Goal: Task Accomplishment & Management: Manage account settings

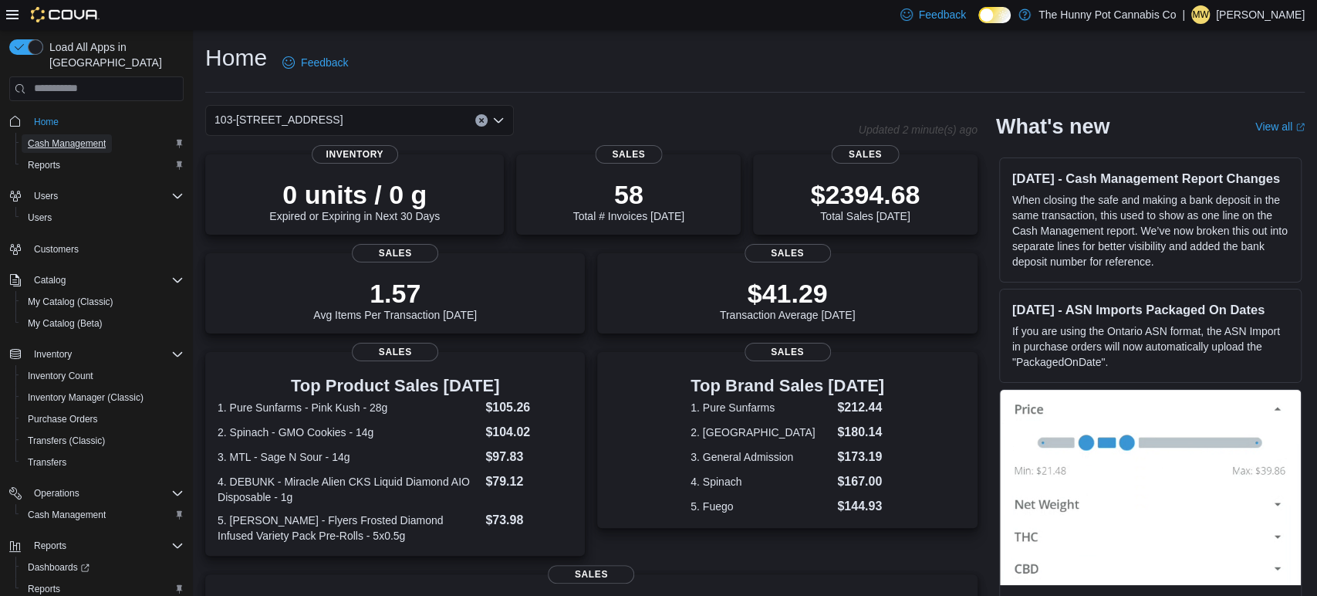
click at [77, 137] on span "Cash Management" at bounding box center [67, 143] width 78 height 12
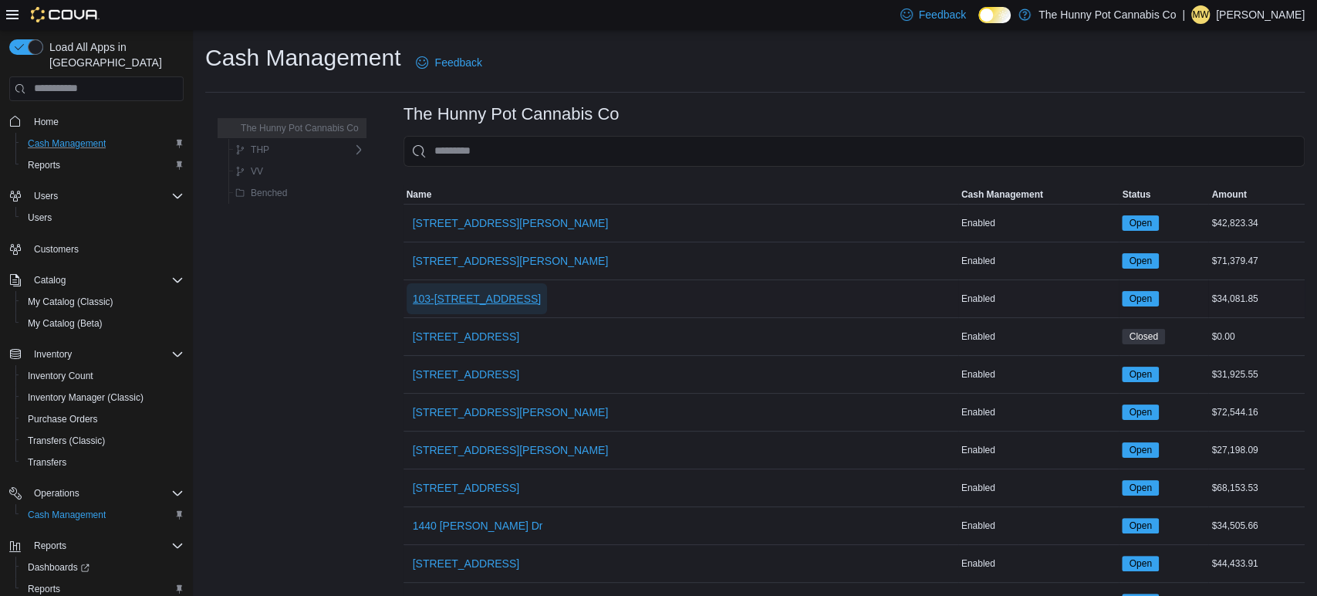
click at [473, 287] on span "103-[STREET_ADDRESS]" at bounding box center [477, 298] width 129 height 31
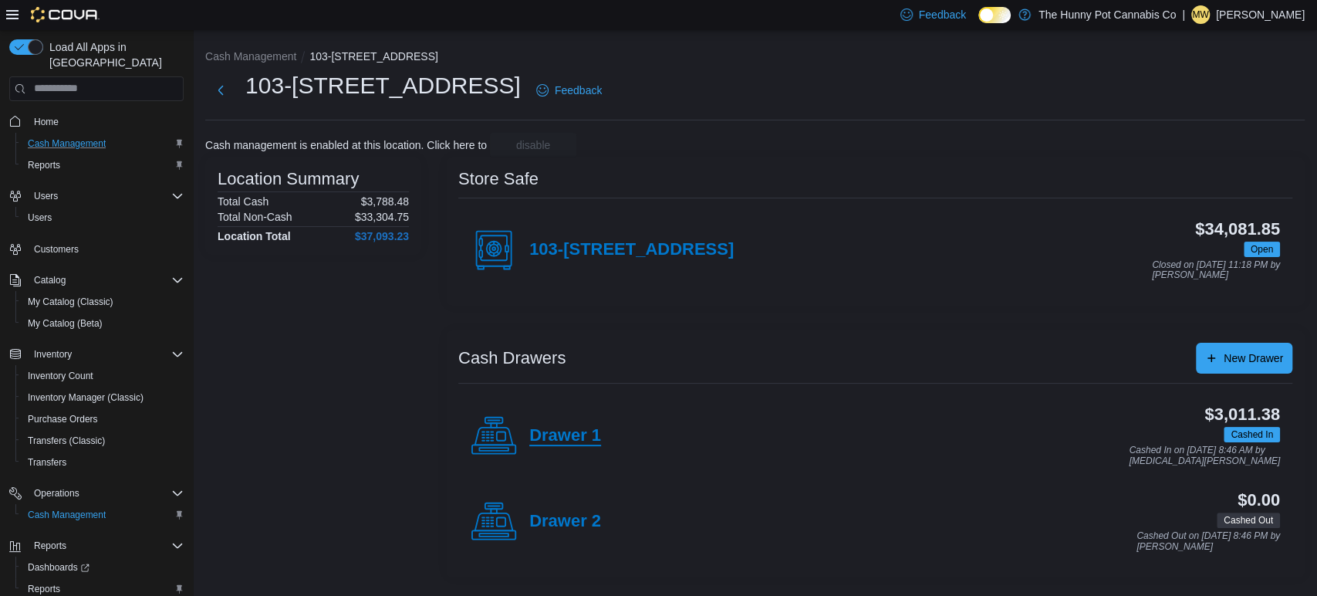
click at [583, 437] on h4 "Drawer 1" at bounding box center [565, 436] width 72 height 20
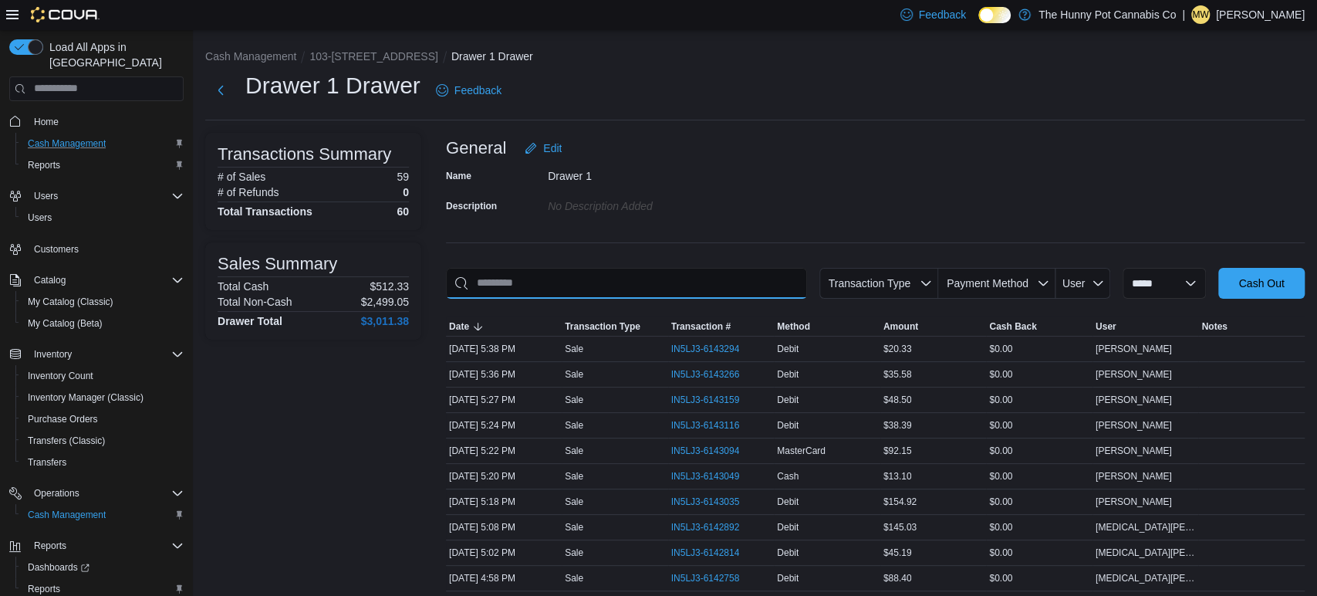
click at [676, 292] on input "This is a search bar. As you type, the results lower in the page will automatic…" at bounding box center [626, 283] width 361 height 31
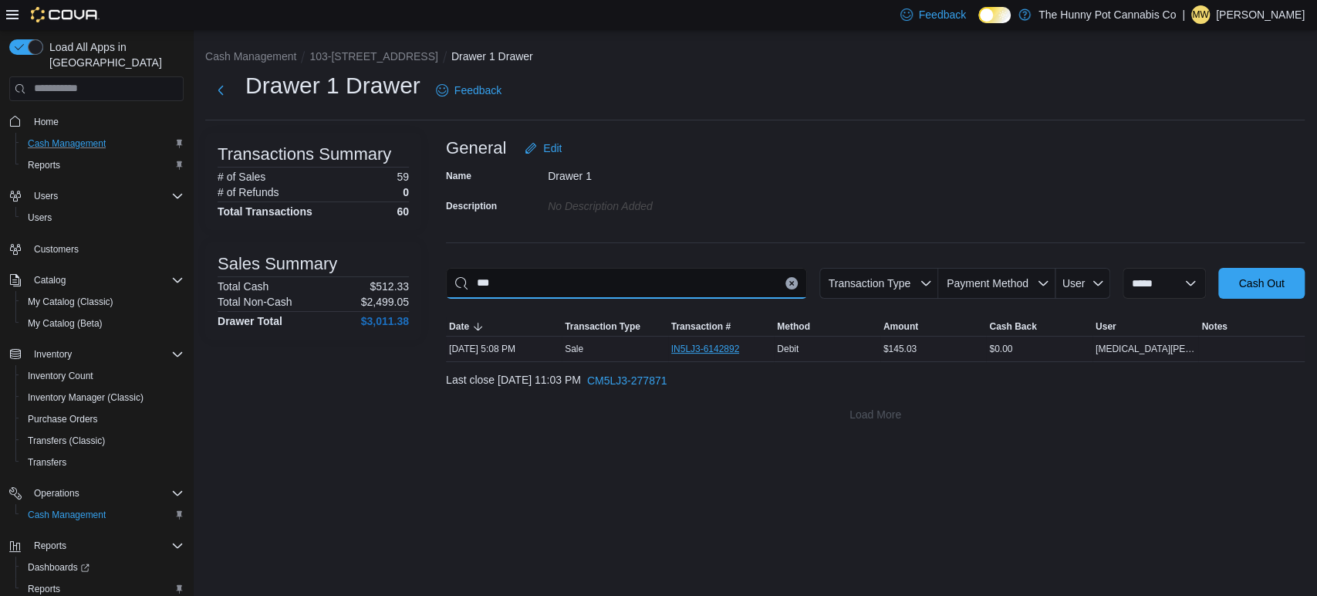
type input "***"
click at [727, 346] on span "IN5LJ3-6142892" at bounding box center [705, 349] width 69 height 12
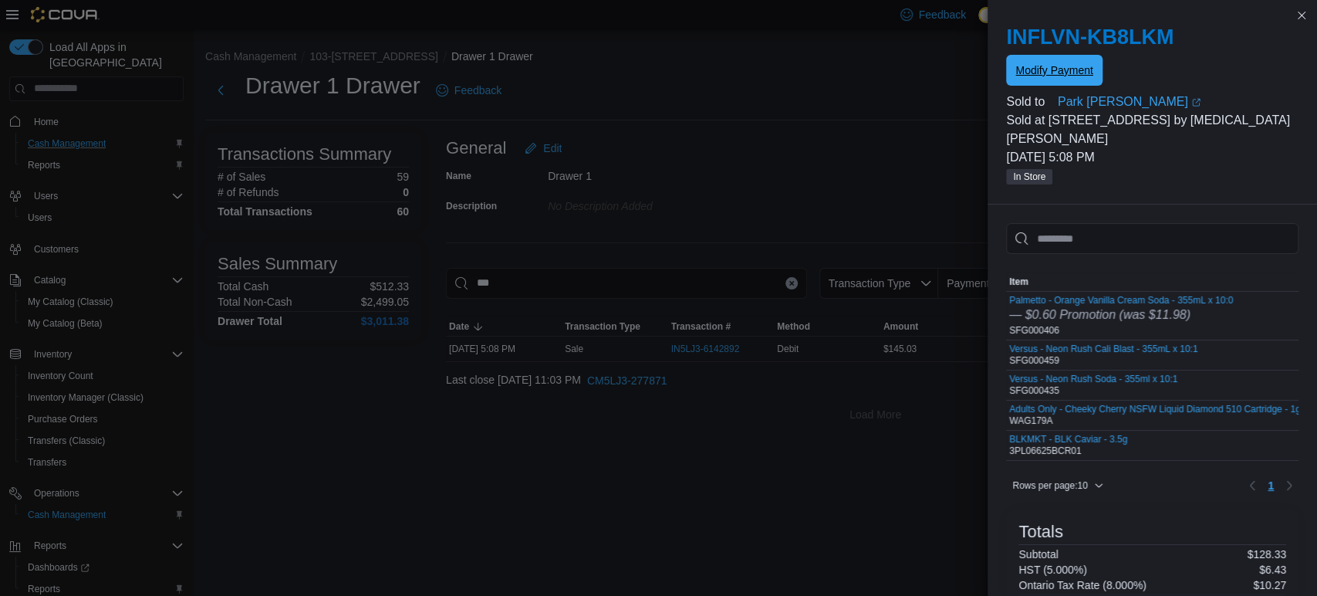
click at [1039, 66] on span "Modify Payment" at bounding box center [1053, 69] width 77 height 15
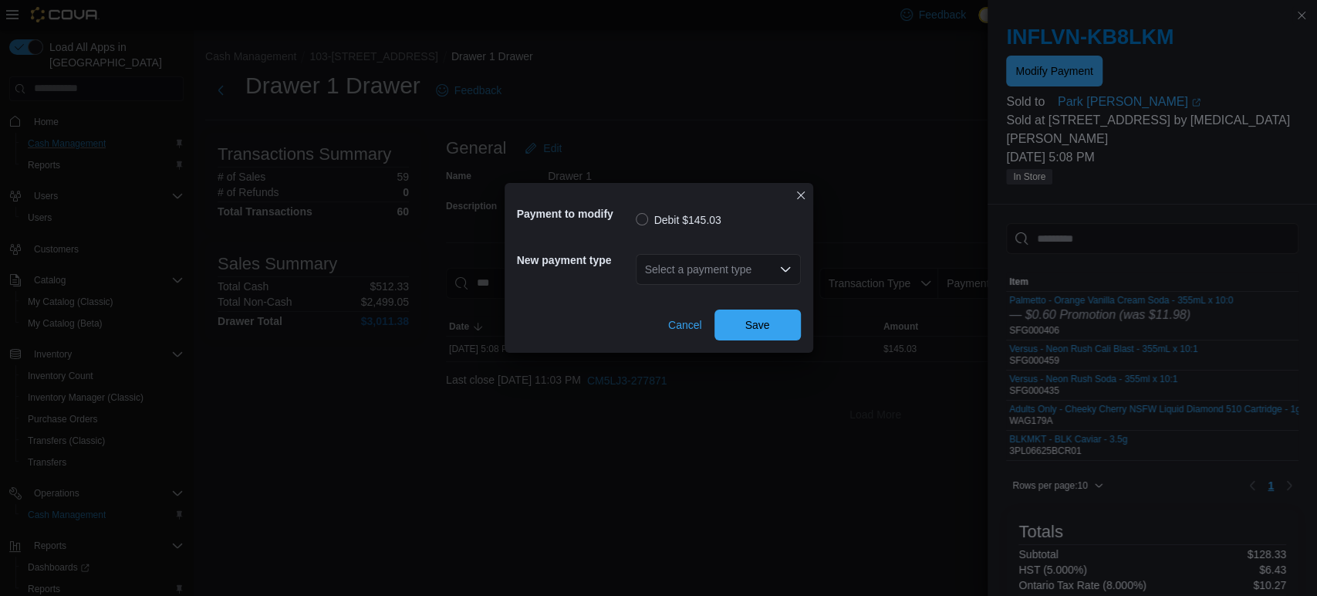
click at [699, 272] on div "Select a payment type" at bounding box center [718, 269] width 165 height 31
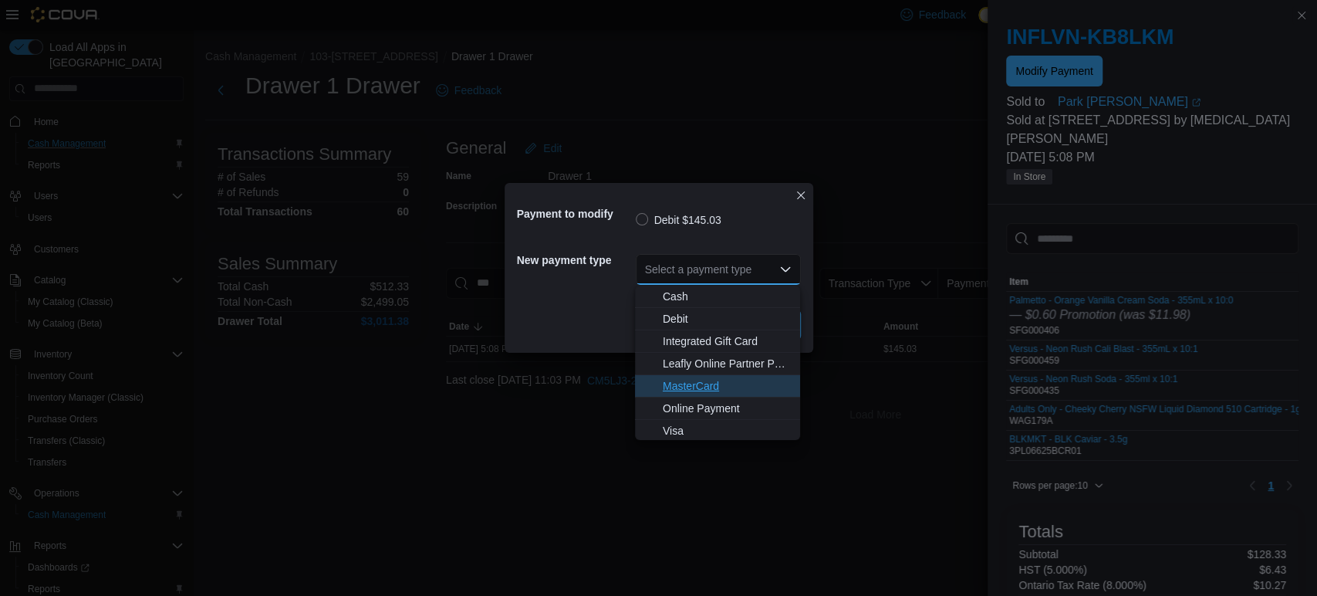
click at [703, 390] on span "MasterCard" at bounding box center [727, 385] width 128 height 15
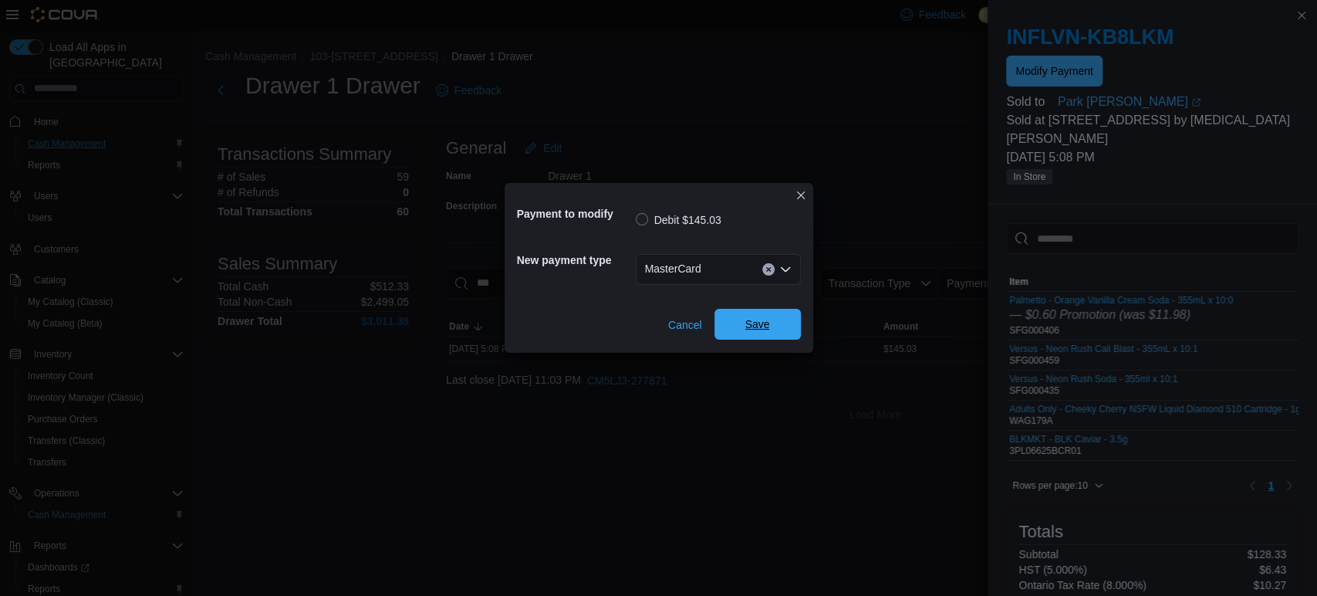
click at [758, 316] on span "Save" at bounding box center [758, 324] width 68 height 31
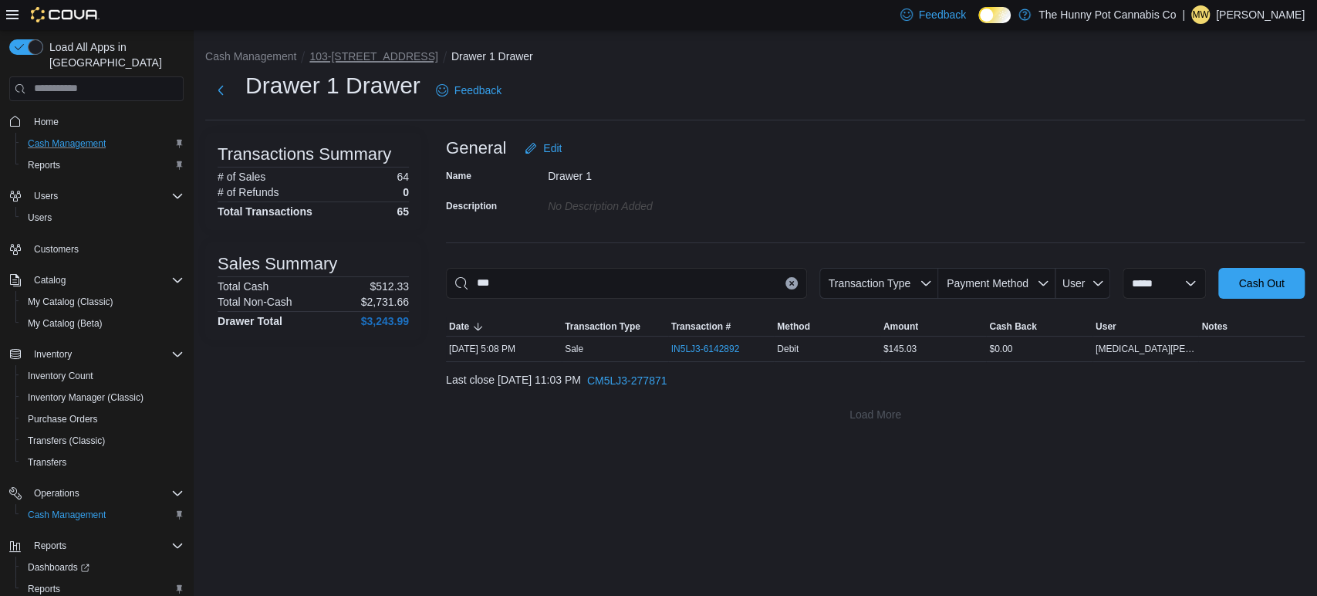
click at [387, 53] on button "103-[STREET_ADDRESS]" at bounding box center [373, 56] width 129 height 12
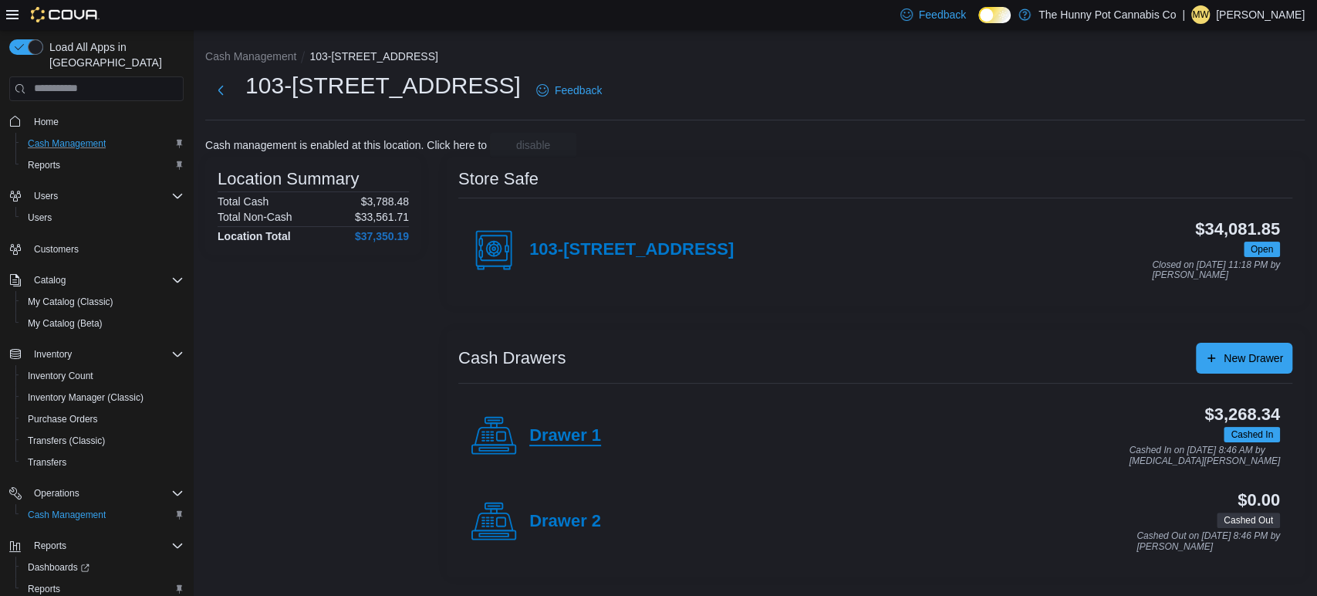
click at [559, 441] on h4 "Drawer 1" at bounding box center [565, 436] width 72 height 20
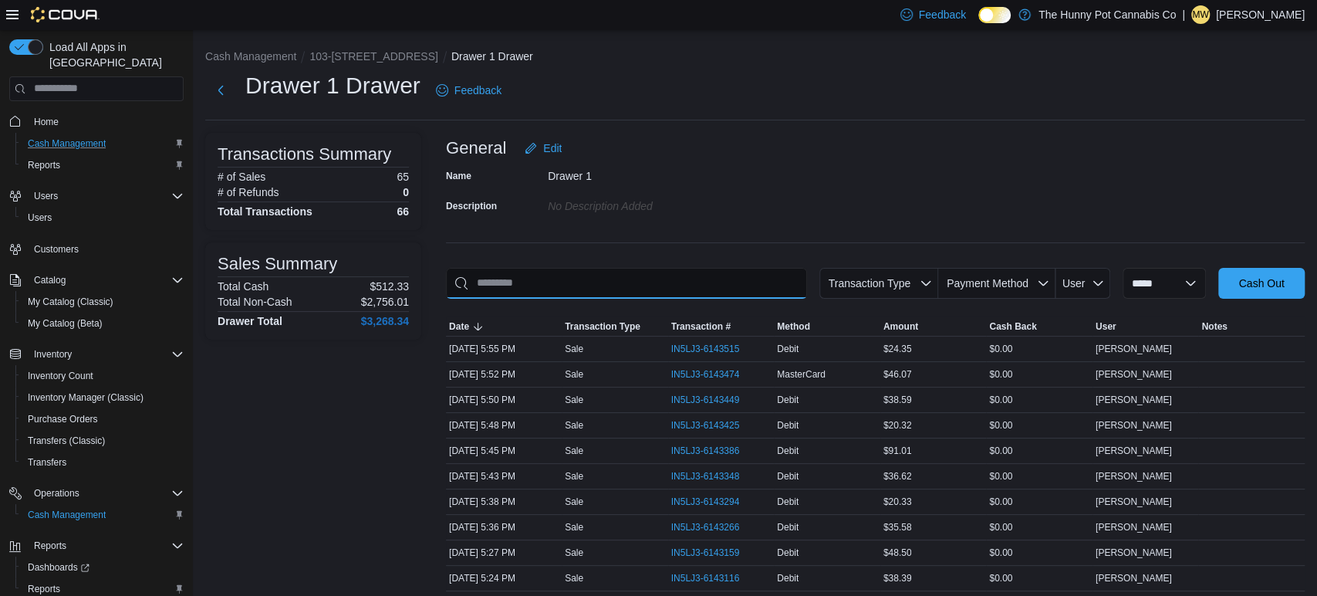
click at [676, 285] on input "This is a search bar. As you type, the results lower in the page will automatic…" at bounding box center [626, 283] width 361 height 31
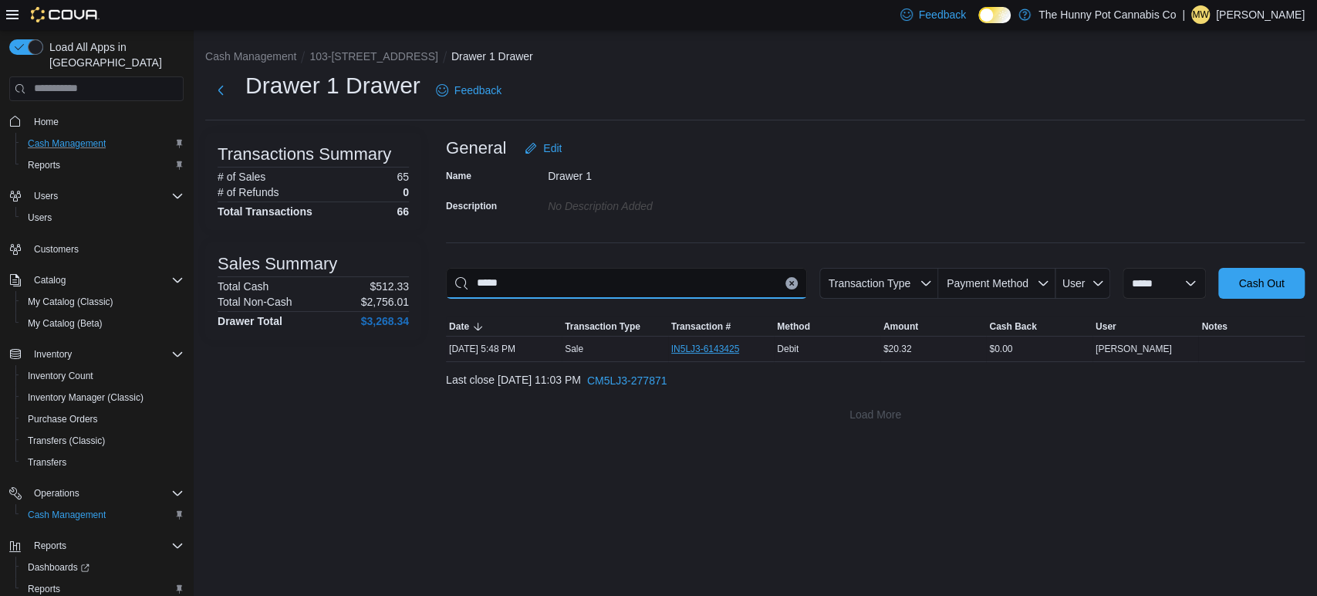
type input "*****"
click at [688, 349] on span "IN5LJ3-6143425" at bounding box center [705, 349] width 69 height 12
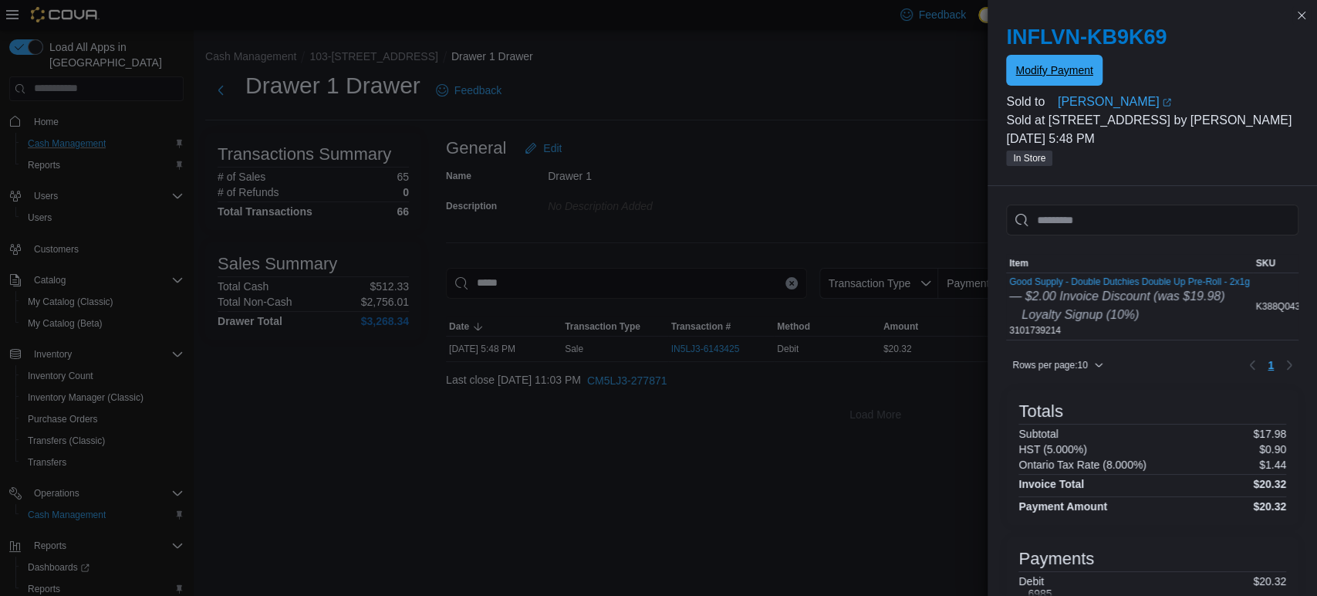
click at [1074, 73] on span "Modify Payment" at bounding box center [1053, 69] width 77 height 15
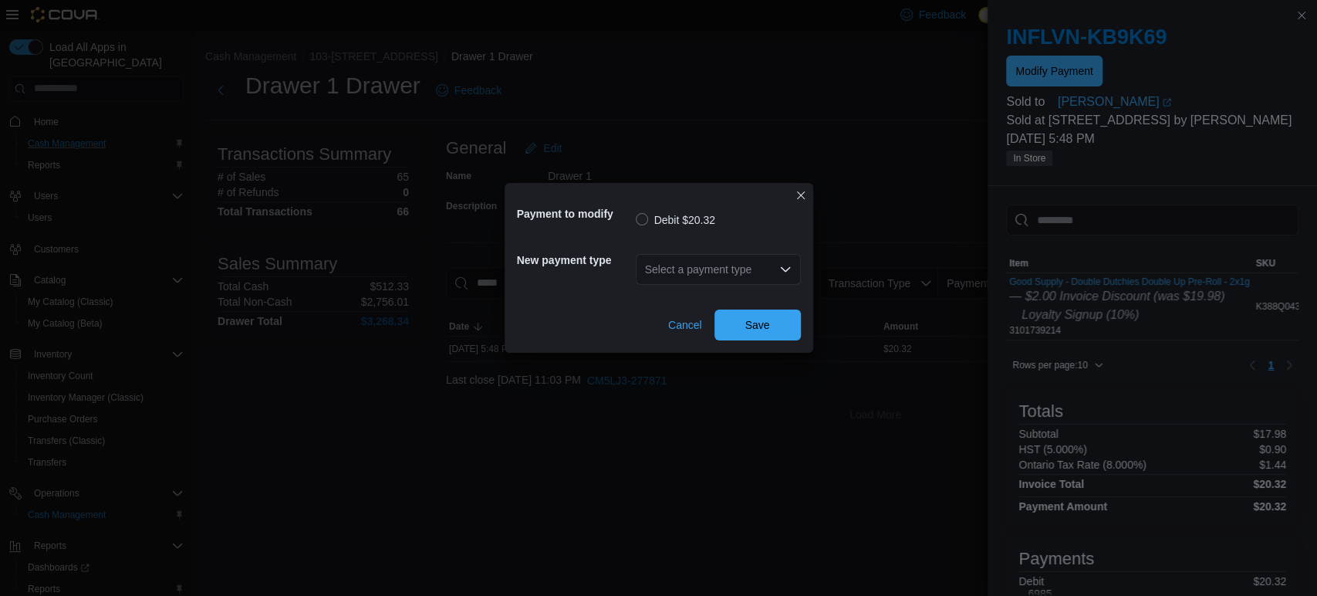
click at [783, 263] on icon "Open list of options" at bounding box center [785, 269] width 12 height 12
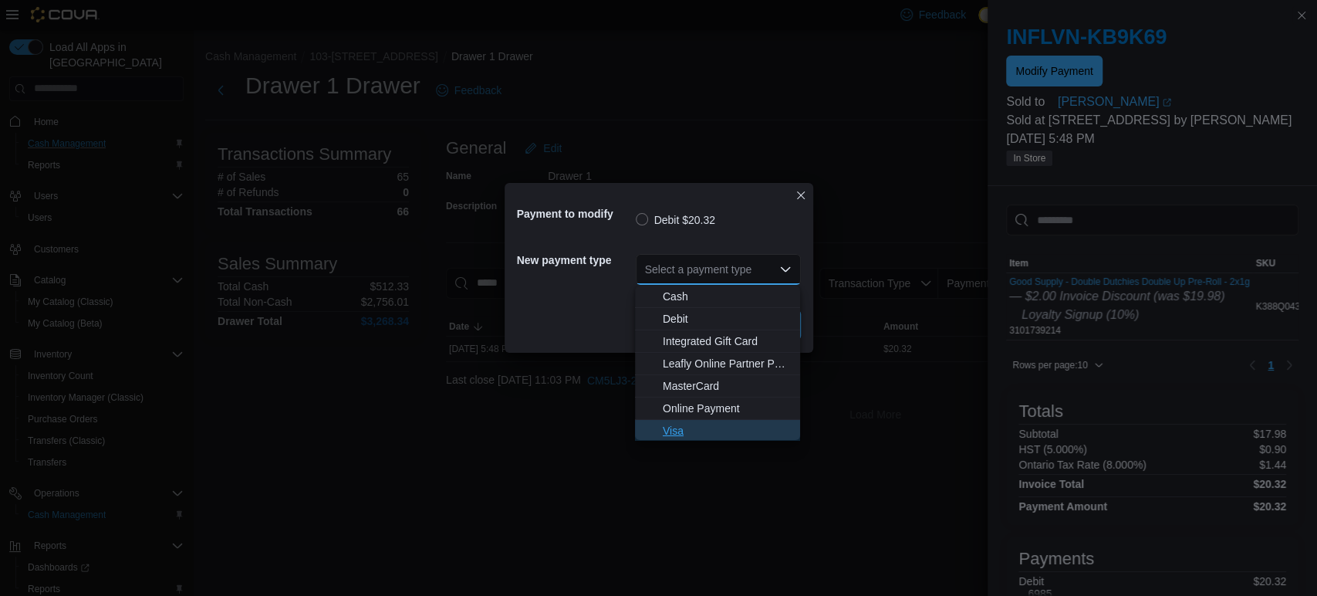
click at [701, 427] on span "Visa" at bounding box center [727, 430] width 128 height 15
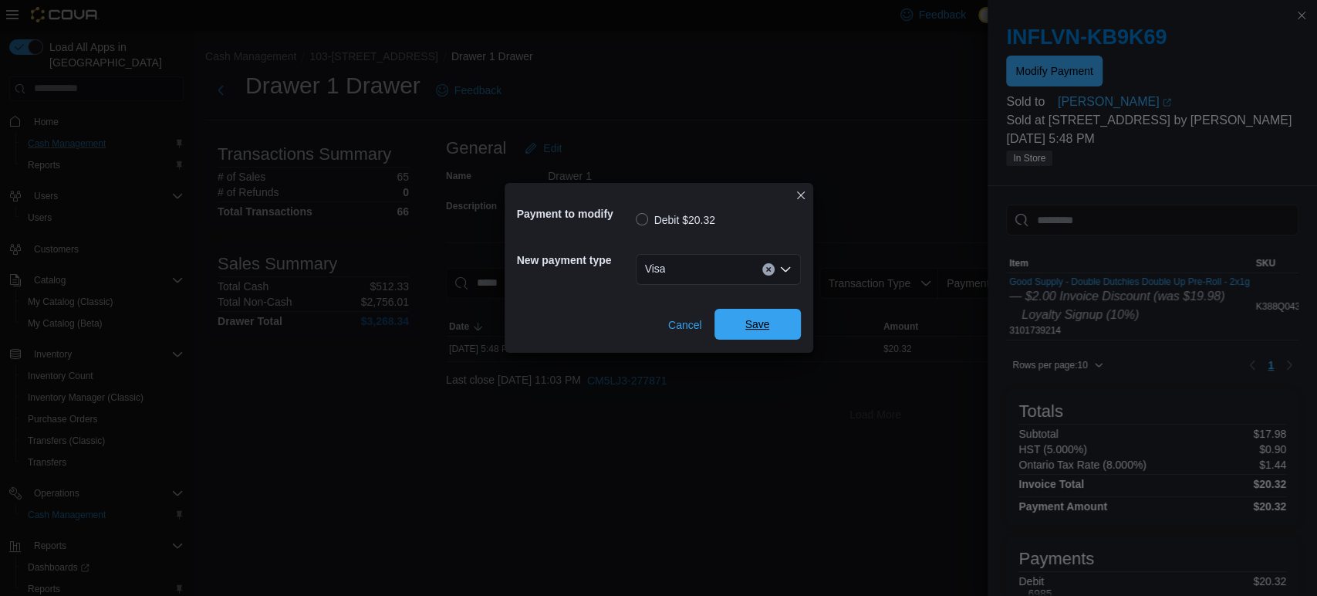
click at [769, 335] on span "Save" at bounding box center [758, 324] width 68 height 31
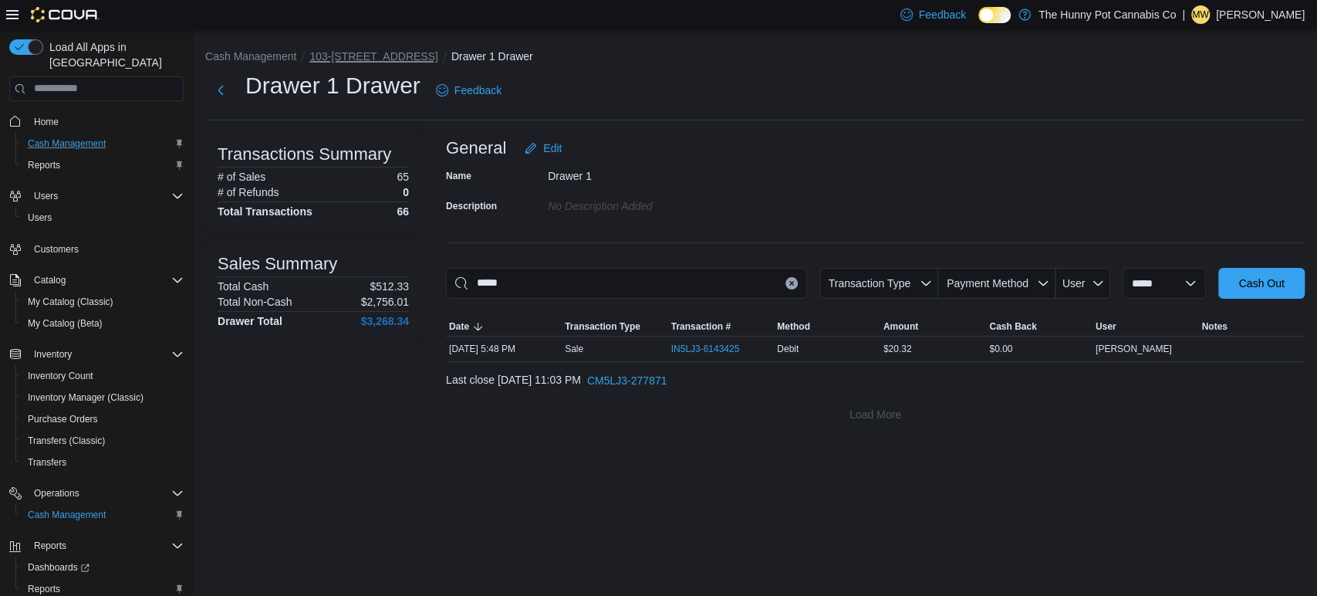
click at [397, 57] on button "103-[STREET_ADDRESS]" at bounding box center [373, 56] width 129 height 12
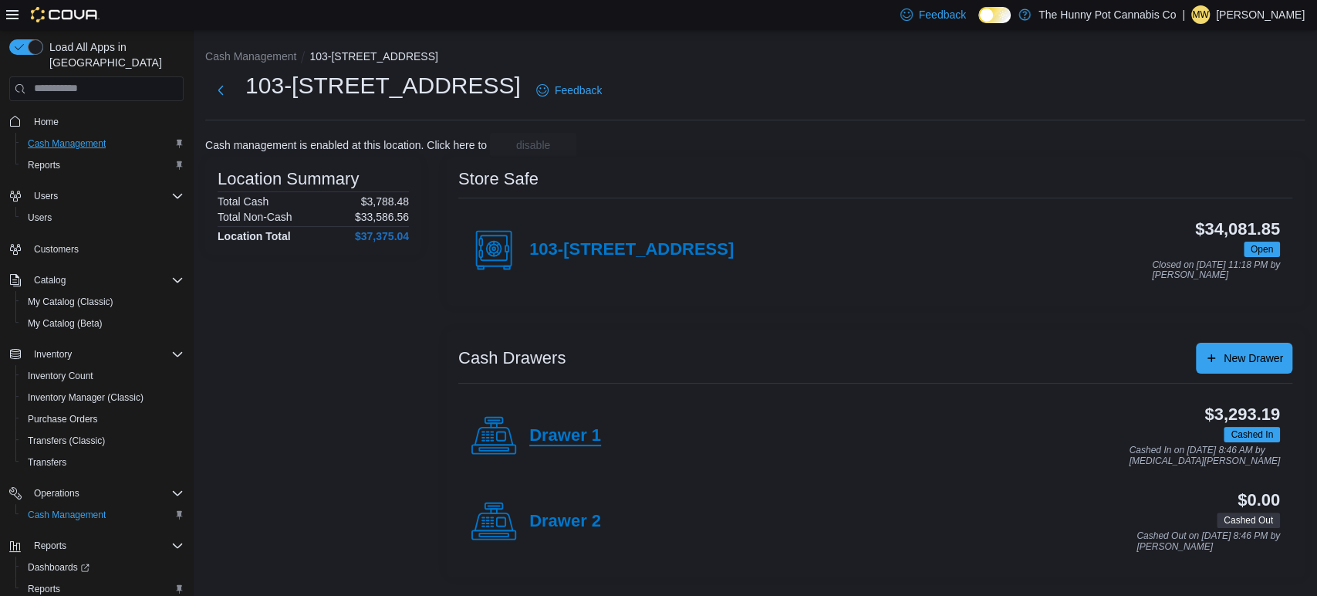
click at [549, 429] on h4 "Drawer 1" at bounding box center [565, 436] width 72 height 20
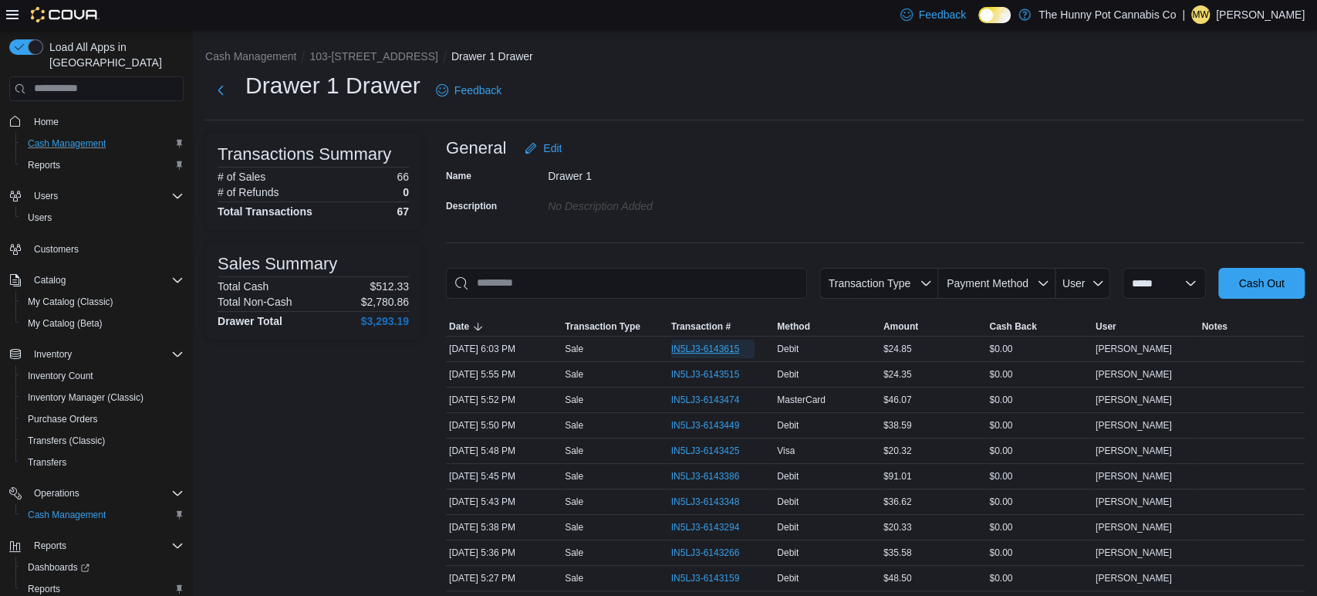
click at [679, 350] on span "IN5LJ3-6143615" at bounding box center [705, 349] width 69 height 12
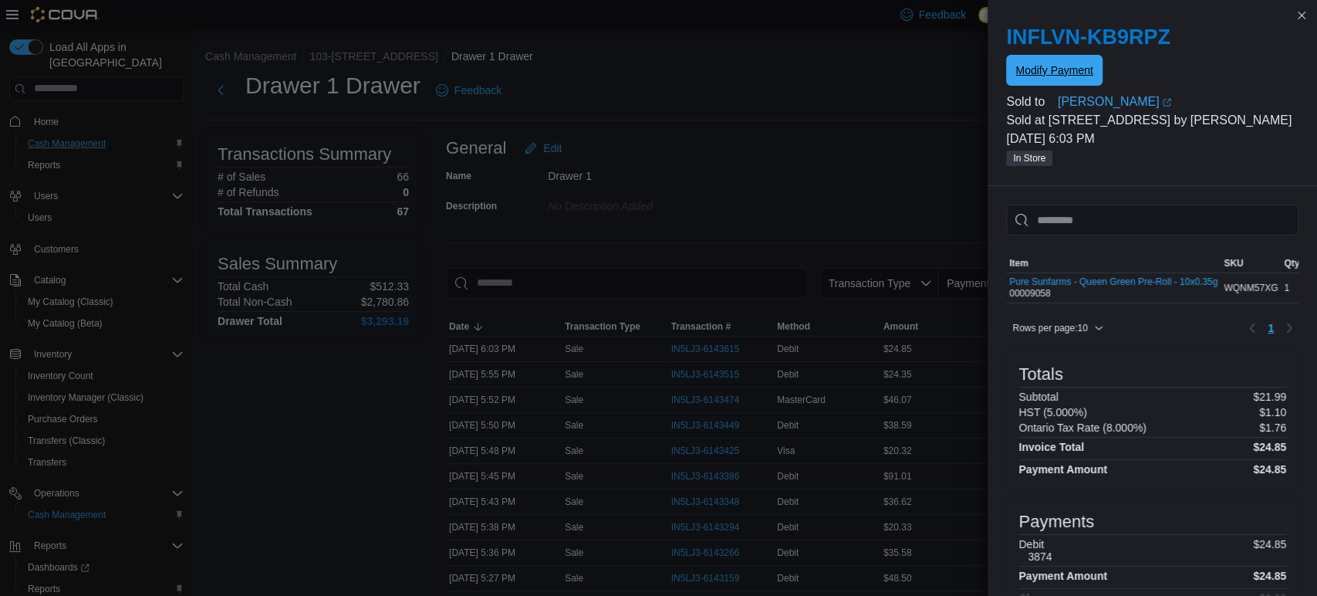
click at [1070, 62] on span "Modify Payment" at bounding box center [1053, 70] width 77 height 31
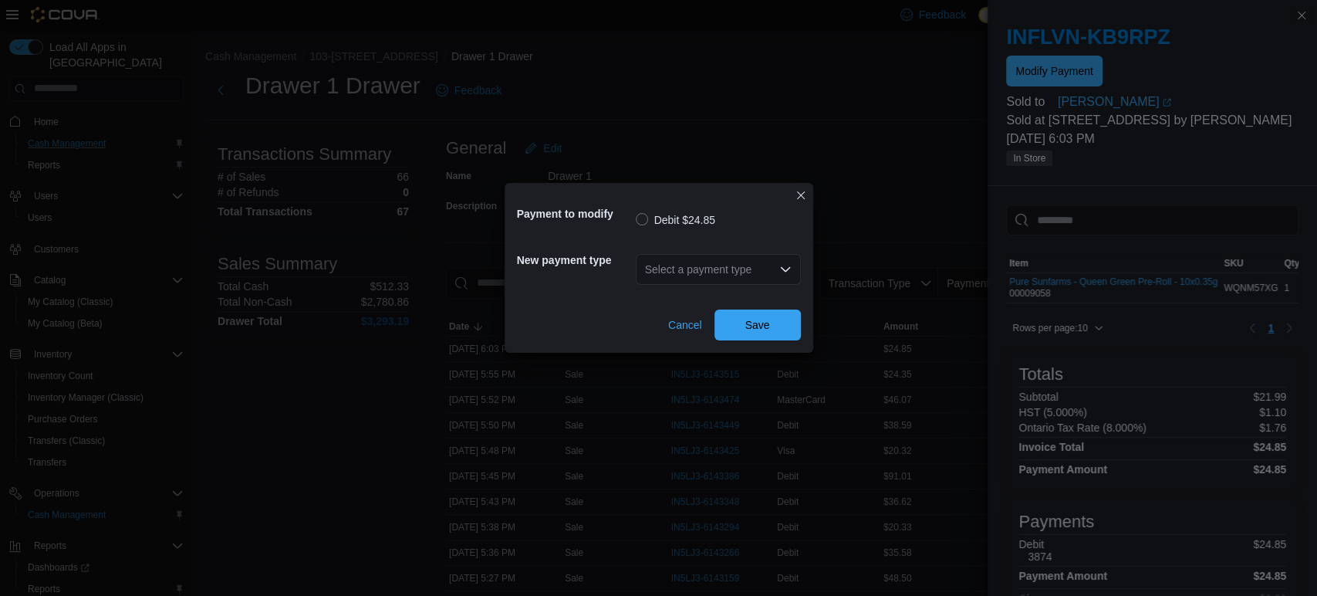
click at [758, 265] on div "Select a payment type" at bounding box center [718, 269] width 165 height 31
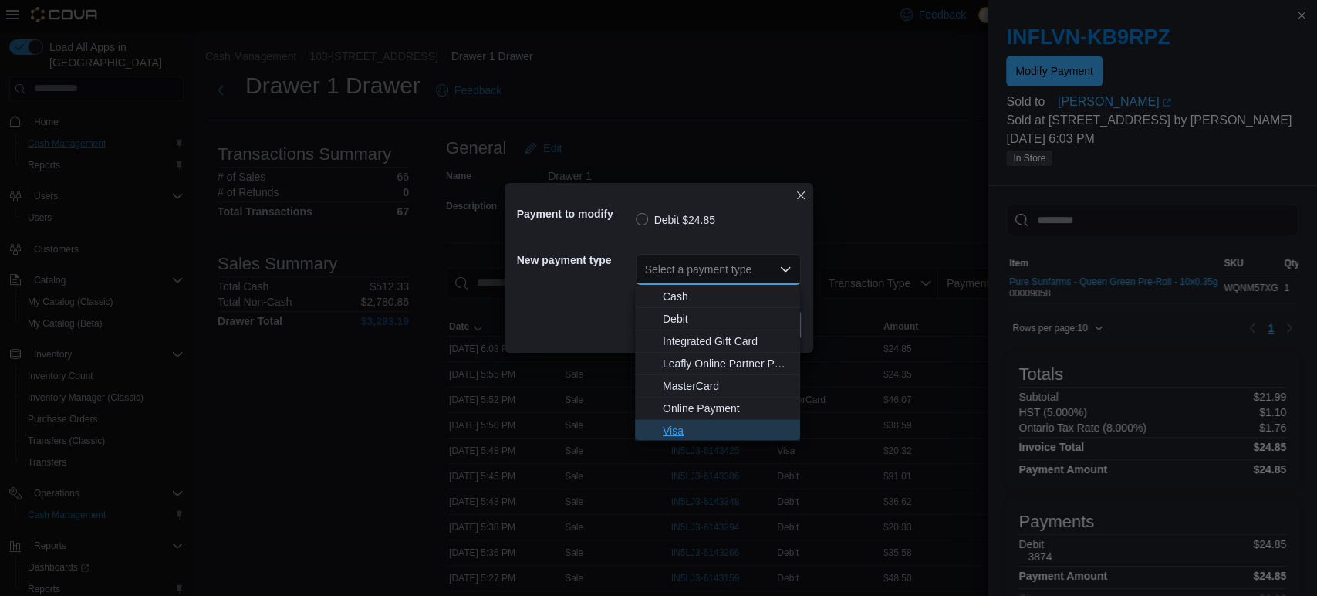
click at [687, 434] on span "Visa" at bounding box center [727, 430] width 128 height 15
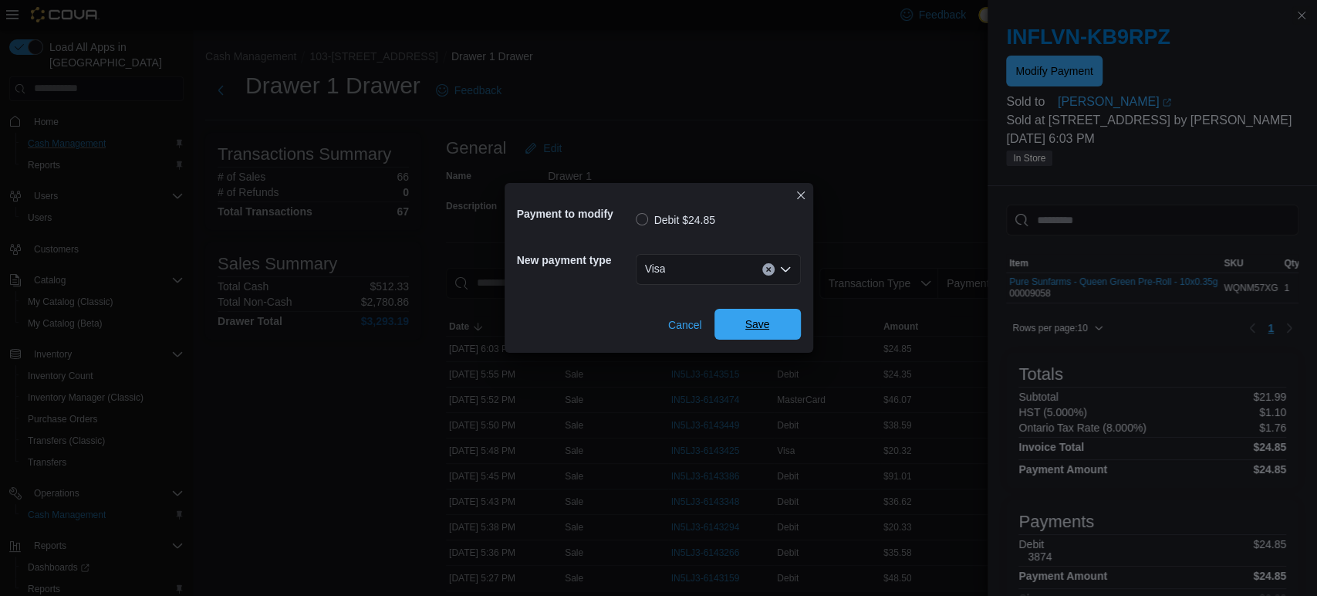
click at [753, 336] on span "Save" at bounding box center [758, 324] width 68 height 31
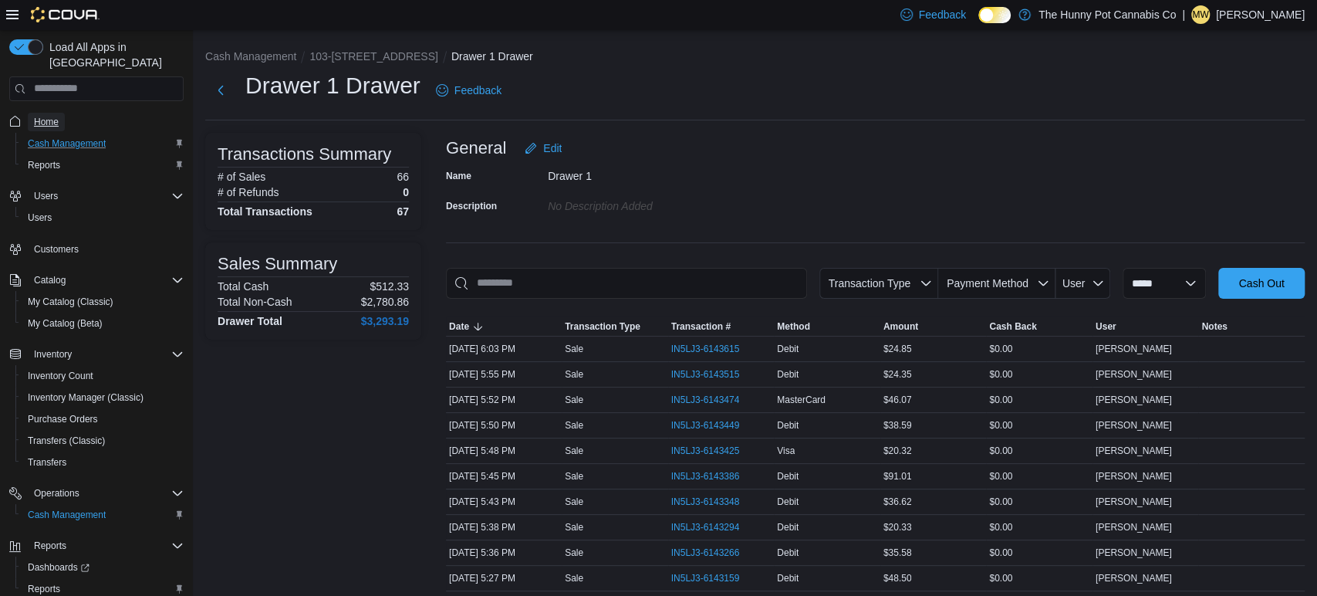
click at [40, 116] on span "Home" at bounding box center [46, 122] width 25 height 12
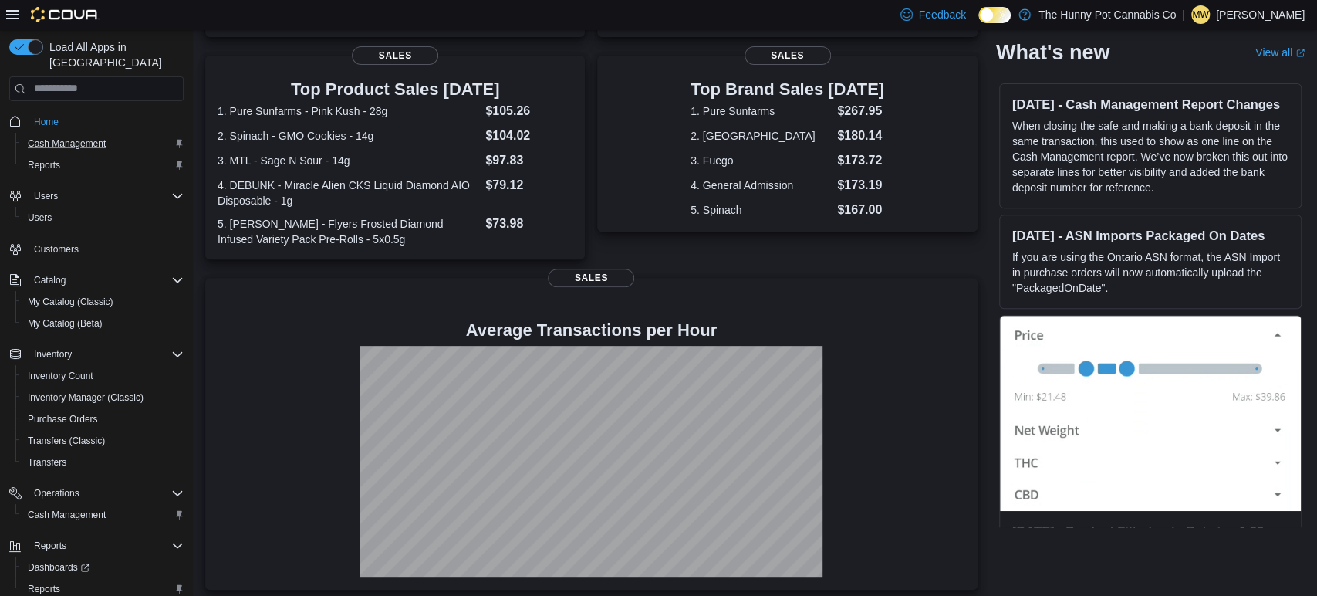
scroll to position [304, 0]
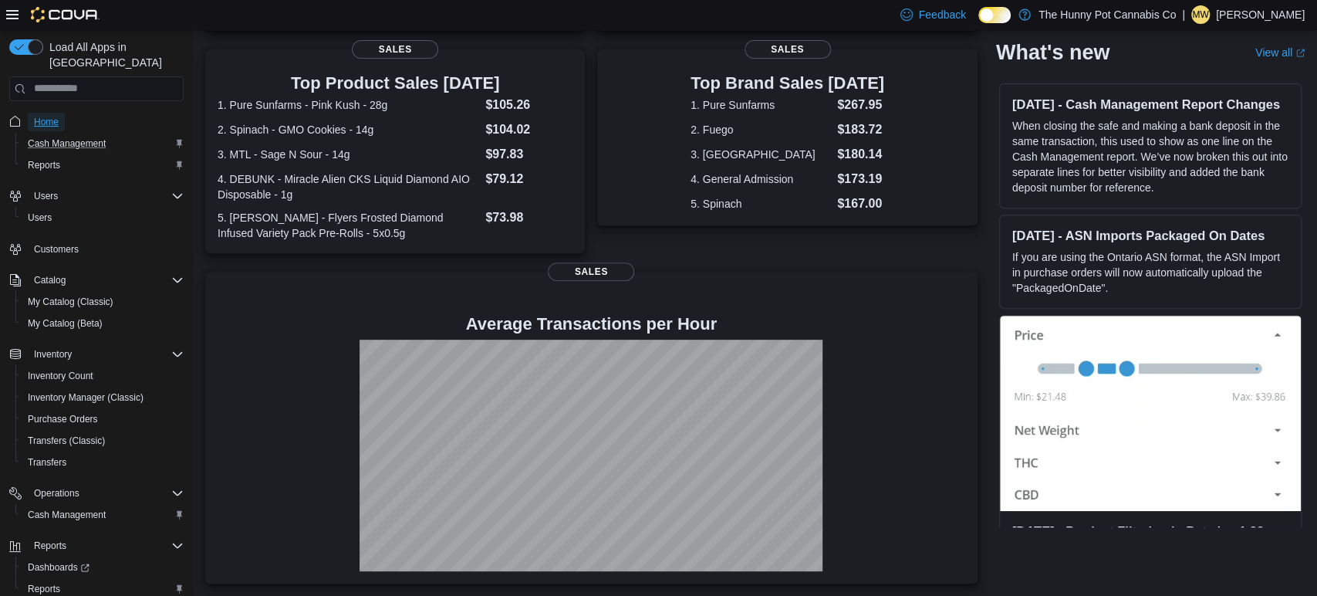
click at [52, 116] on span "Home" at bounding box center [46, 122] width 25 height 12
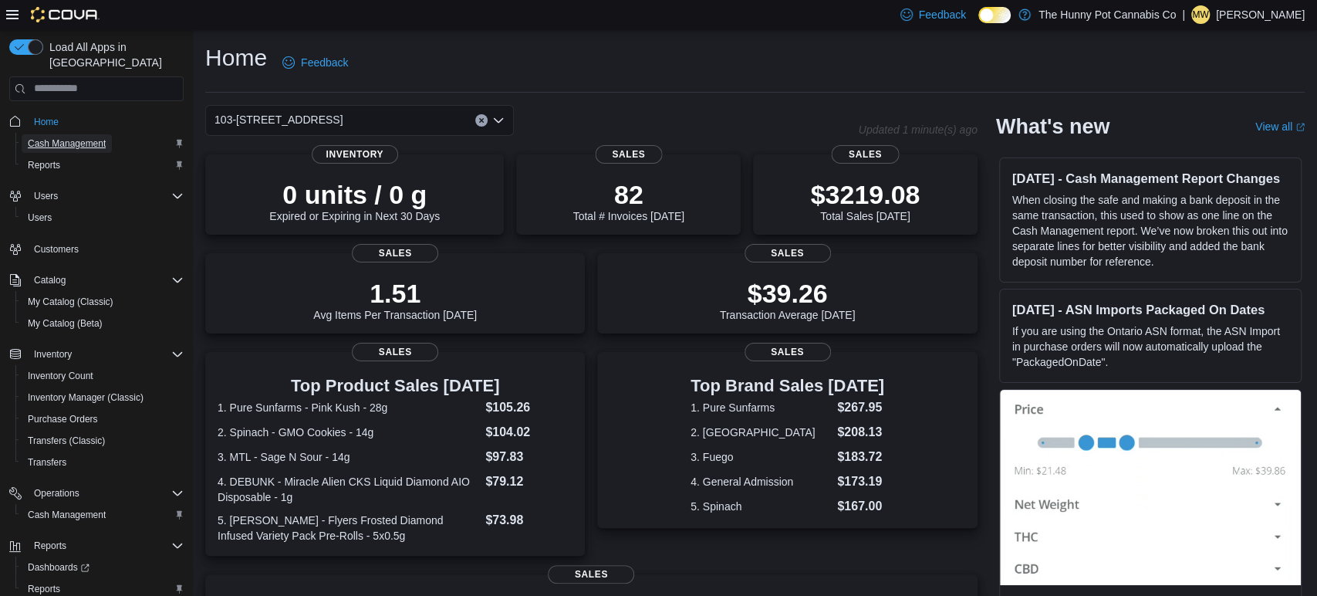
click at [108, 134] on link "Cash Management" at bounding box center [67, 143] width 90 height 19
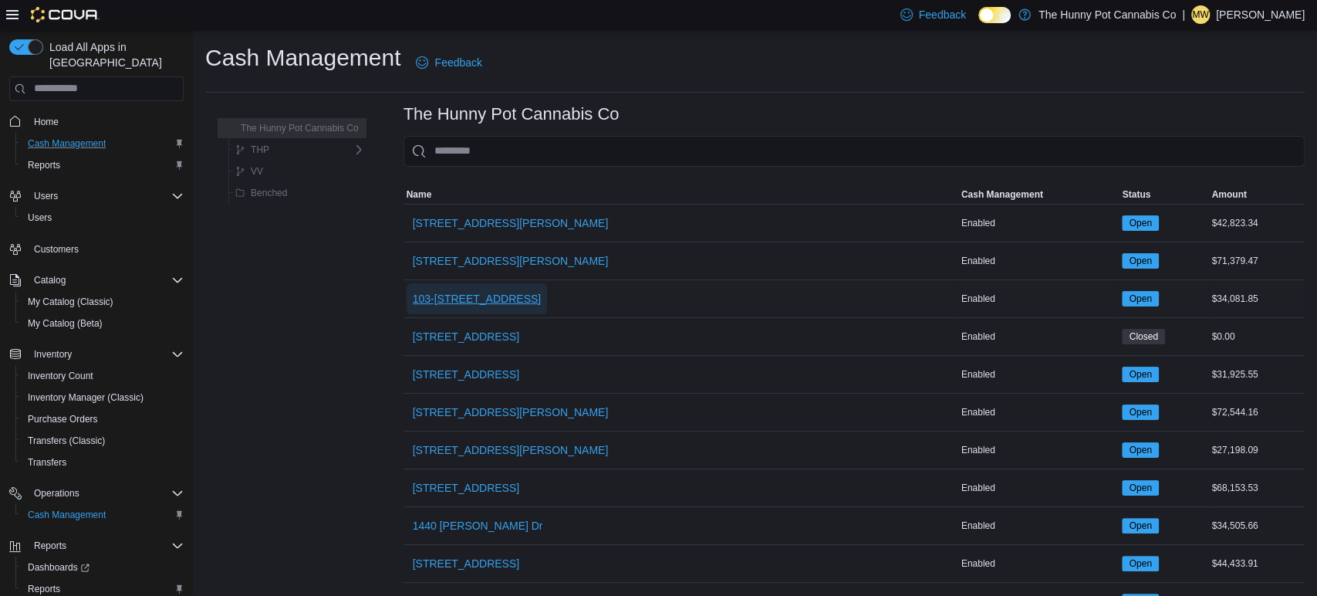
click at [440, 306] on span "103-[STREET_ADDRESS]" at bounding box center [477, 298] width 129 height 31
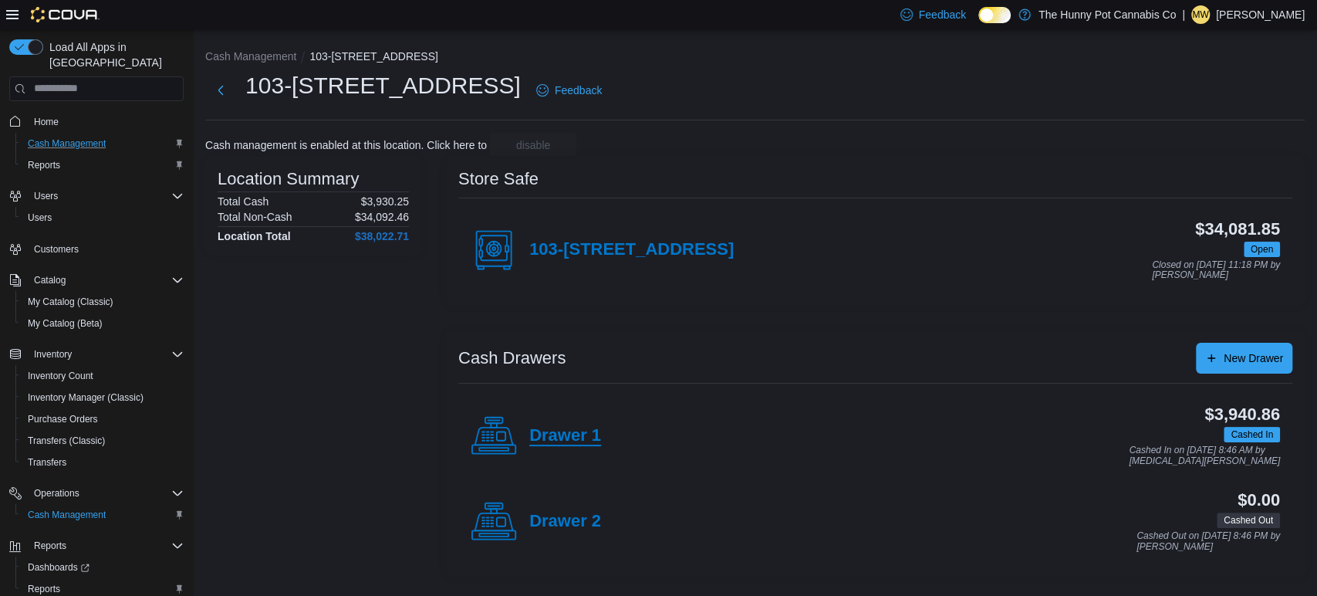
click at [549, 434] on h4 "Drawer 1" at bounding box center [565, 436] width 72 height 20
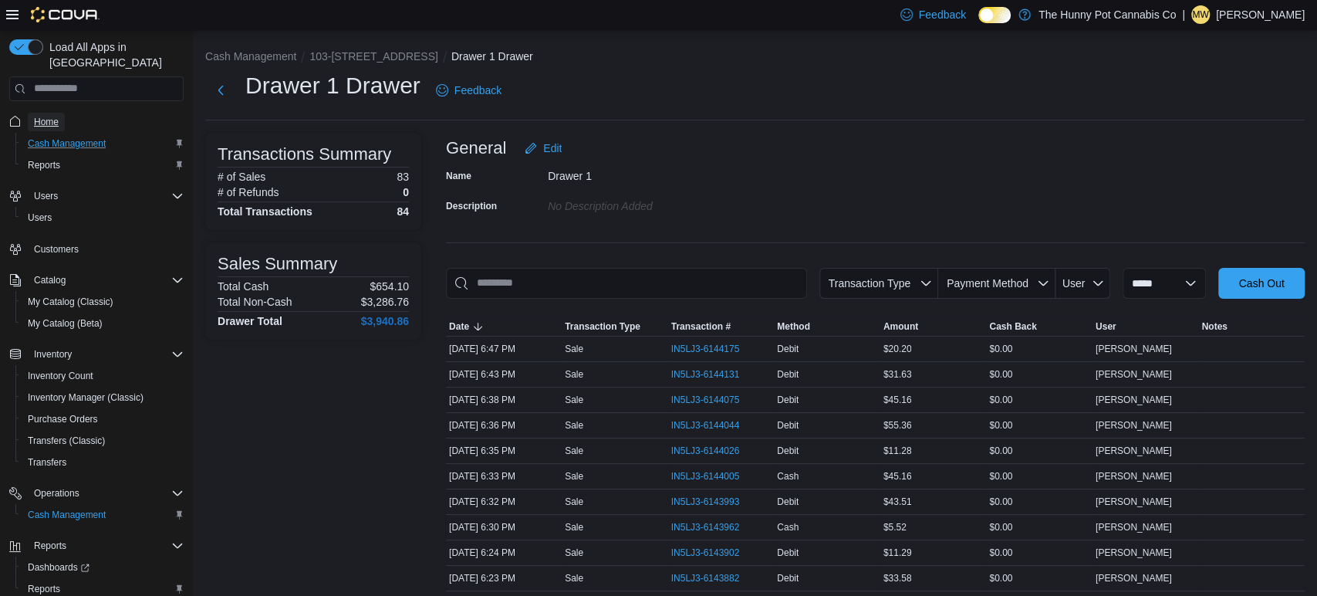
click at [57, 116] on span "Home" at bounding box center [46, 122] width 25 height 12
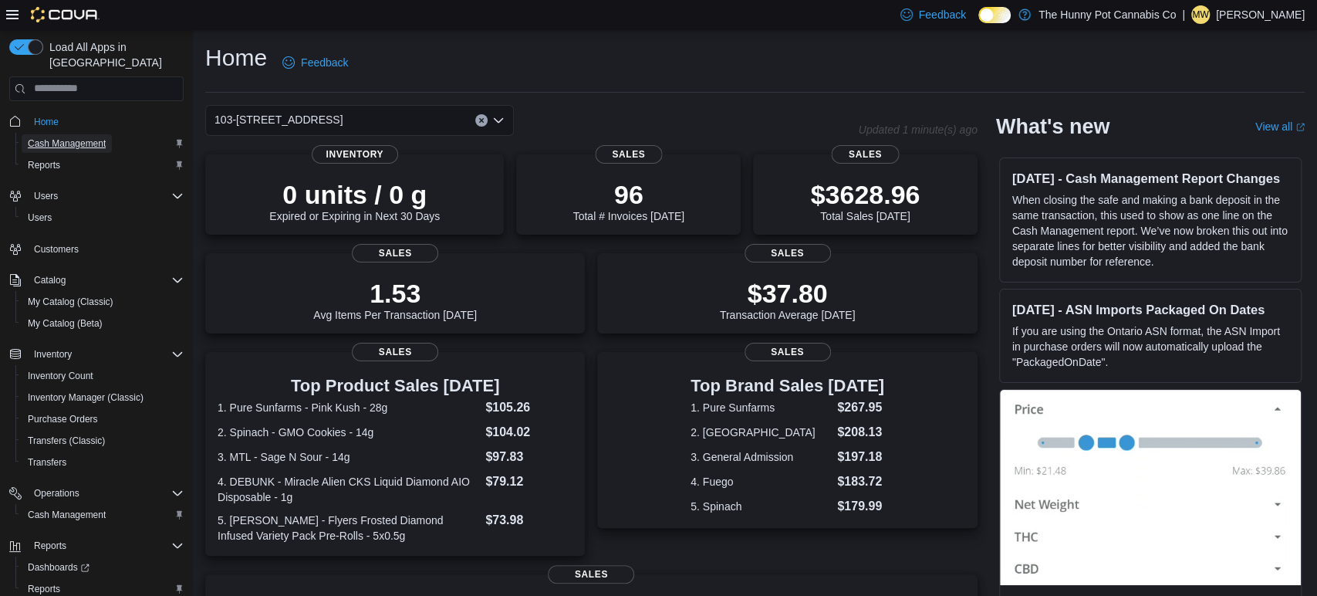
click at [66, 137] on span "Cash Management" at bounding box center [67, 143] width 78 height 12
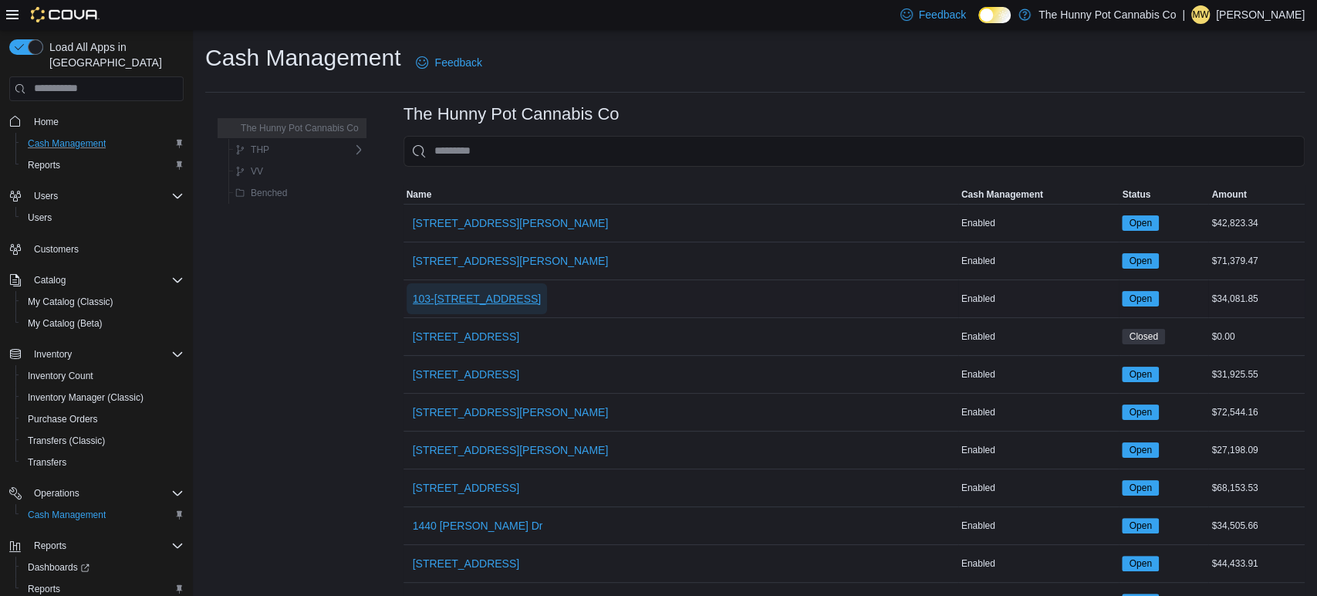
click at [519, 297] on span "103-[STREET_ADDRESS]" at bounding box center [477, 298] width 129 height 15
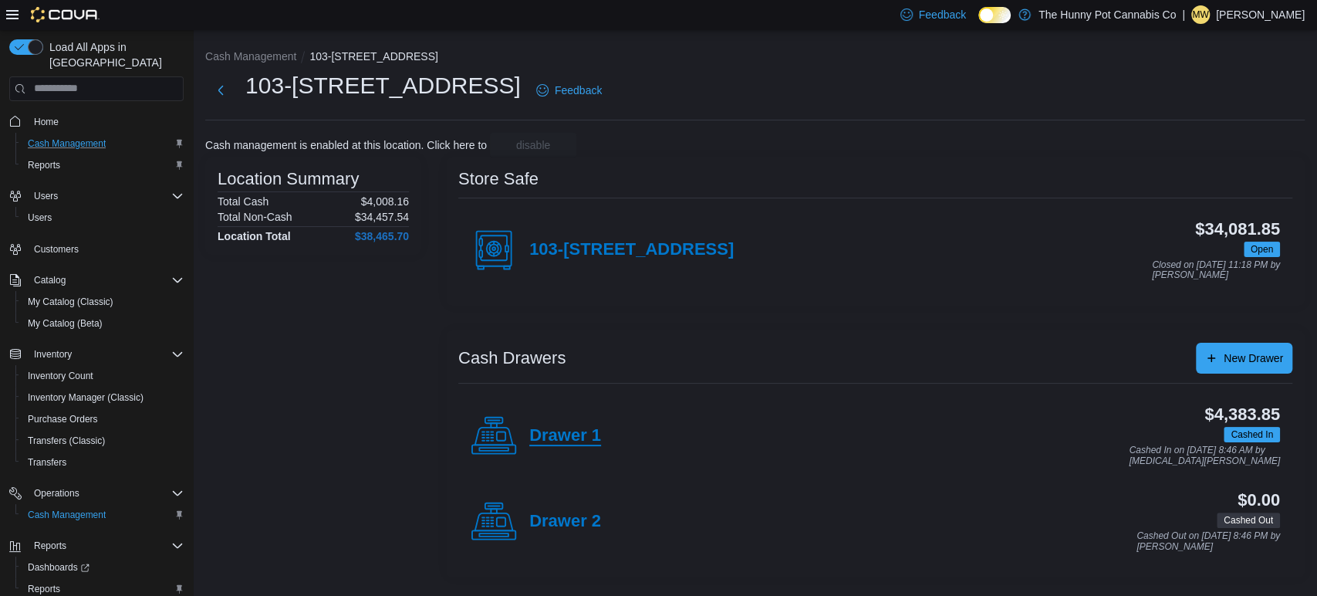
click at [556, 432] on h4 "Drawer 1" at bounding box center [565, 436] width 72 height 20
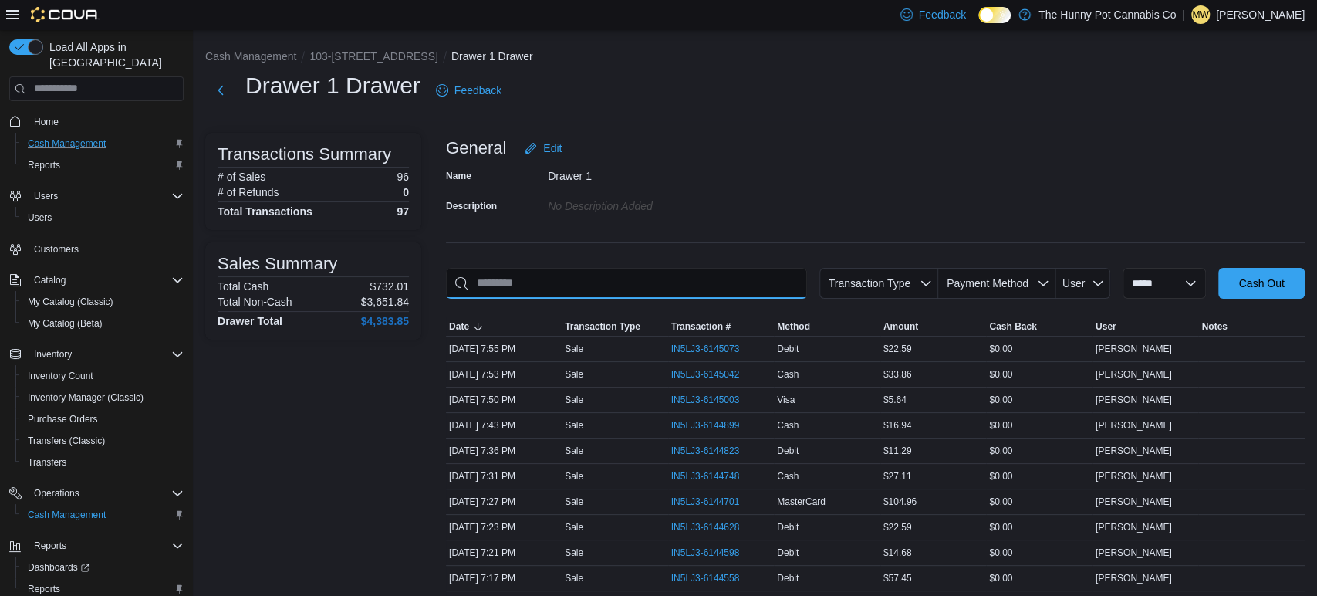
click at [620, 268] on input "This is a search bar. As you type, the results lower in the page will automatic…" at bounding box center [626, 283] width 361 height 31
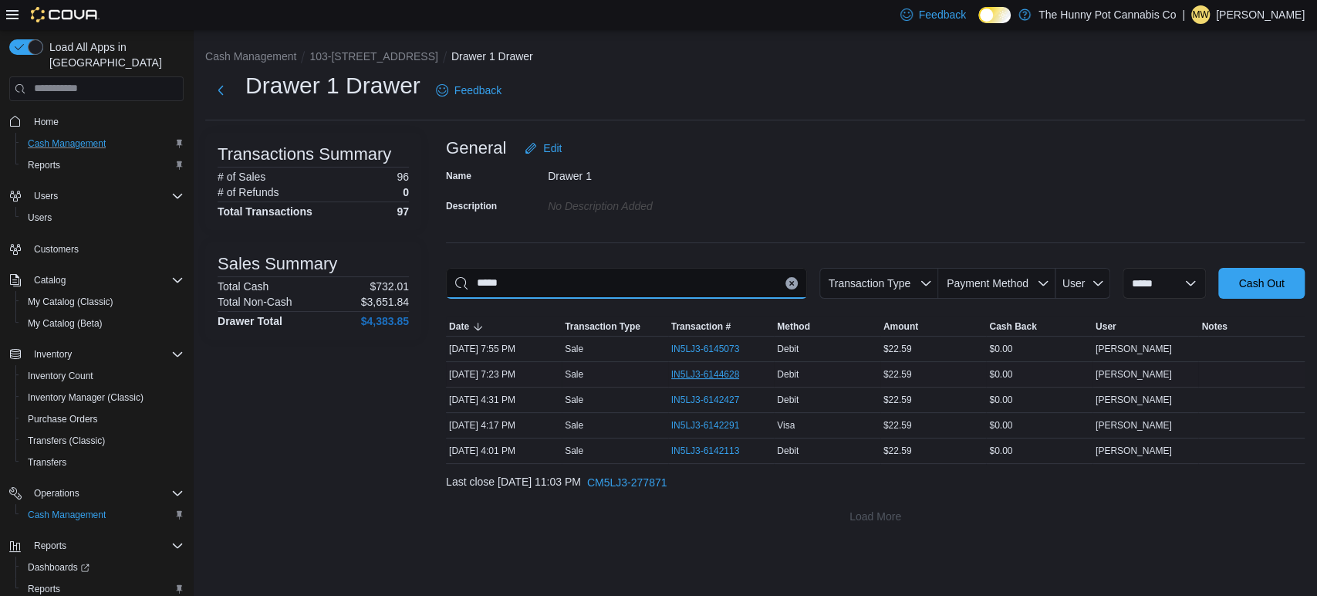
type input "*****"
click at [714, 380] on span "IN5LJ3-6144628" at bounding box center [713, 374] width 84 height 19
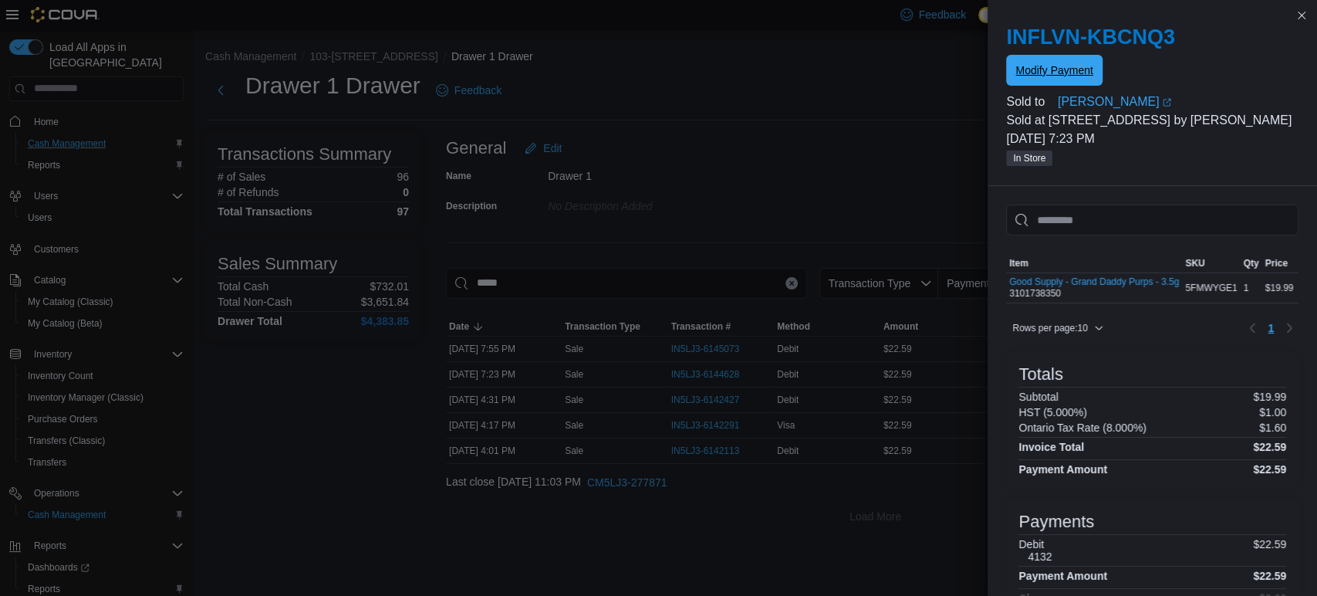
click at [1026, 59] on span "Modify Payment" at bounding box center [1053, 70] width 77 height 31
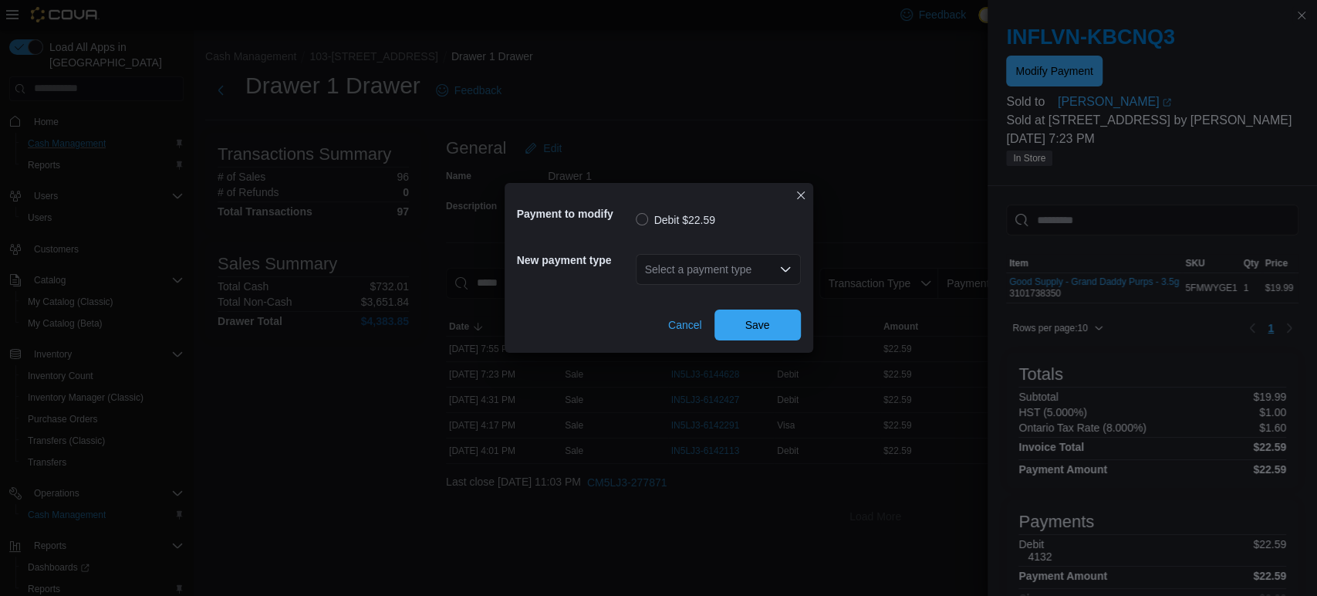
click at [721, 265] on div "Select a payment type" at bounding box center [718, 269] width 165 height 31
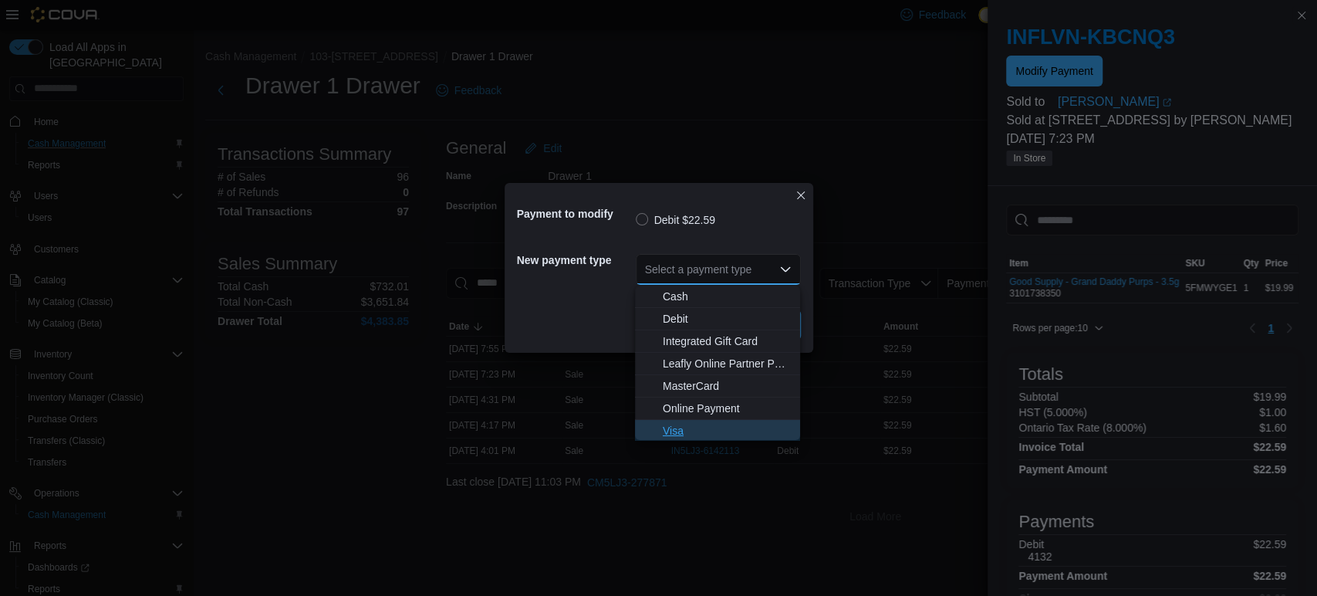
click at [701, 423] on span "Visa" at bounding box center [727, 430] width 128 height 15
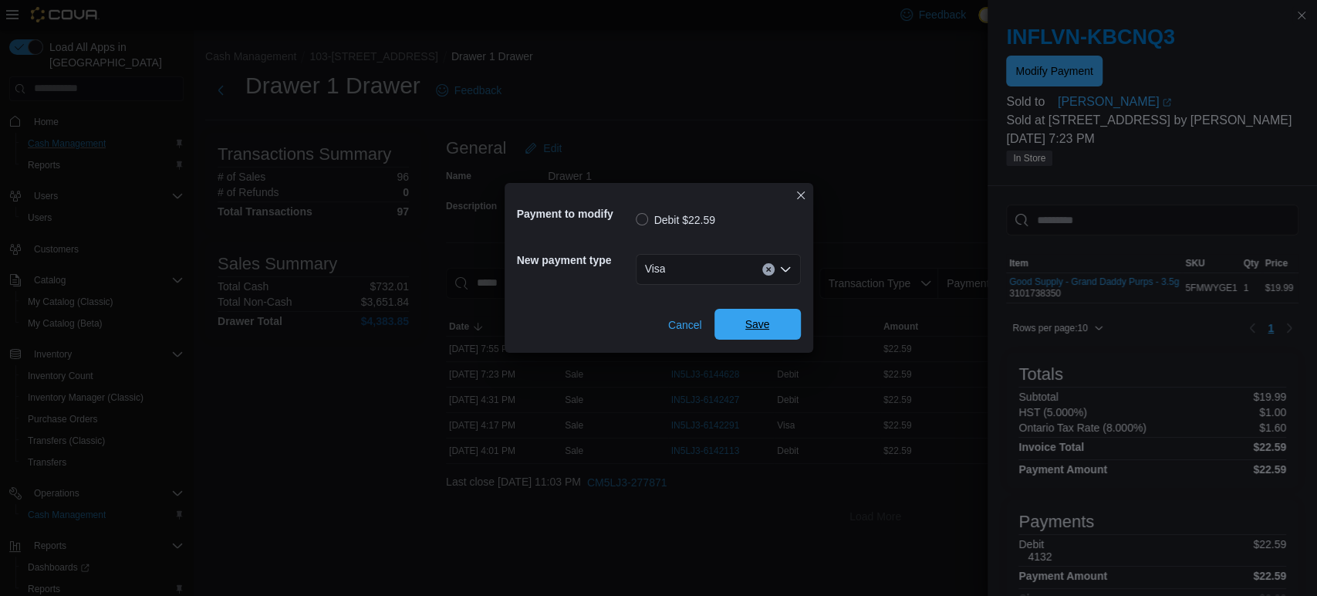
click at [762, 331] on span "Save" at bounding box center [757, 323] width 25 height 15
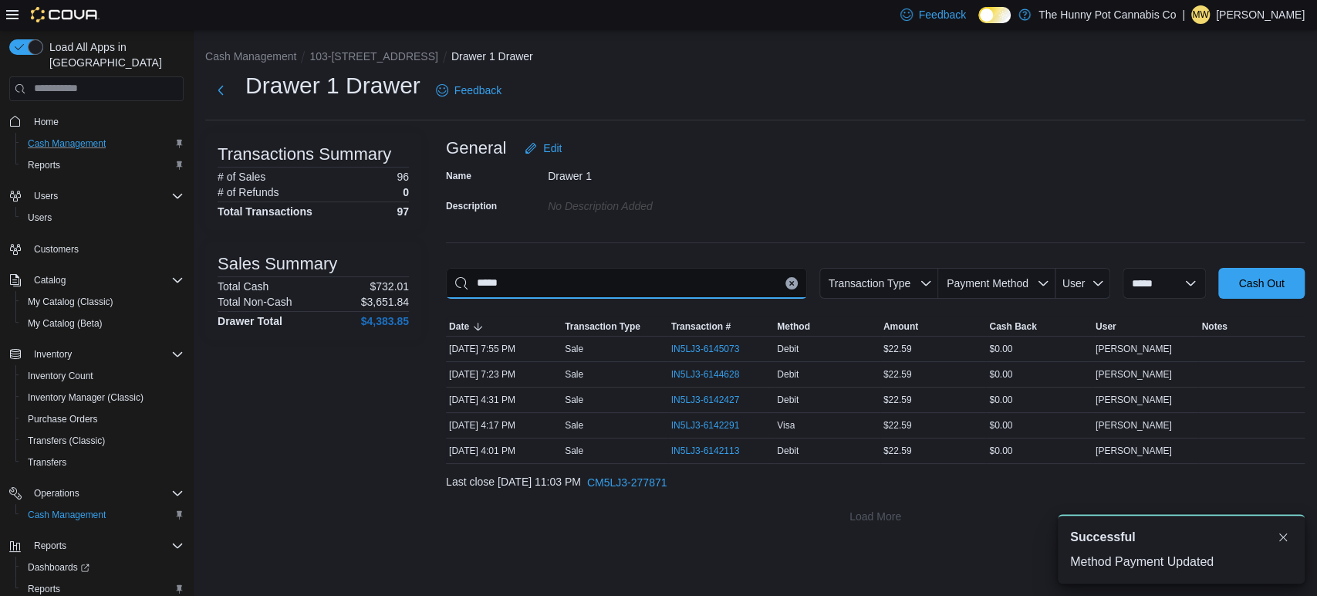
click at [780, 289] on input "*****" at bounding box center [626, 283] width 361 height 31
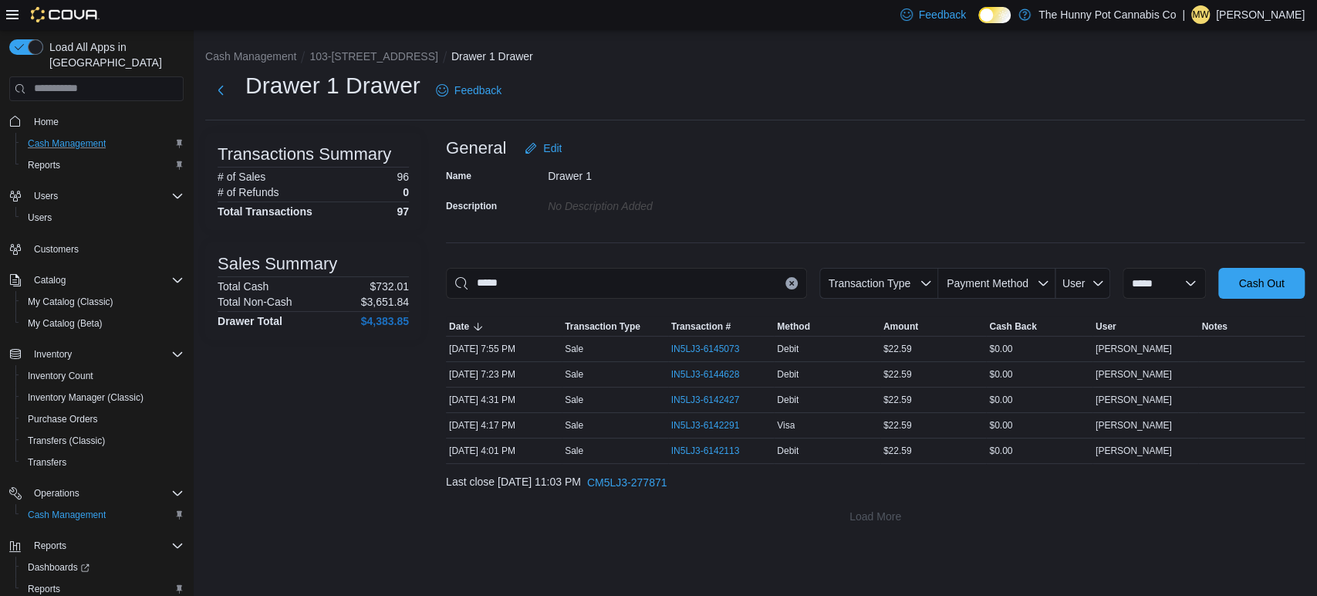
click at [789, 282] on icon "Clear input" at bounding box center [791, 283] width 4 height 4
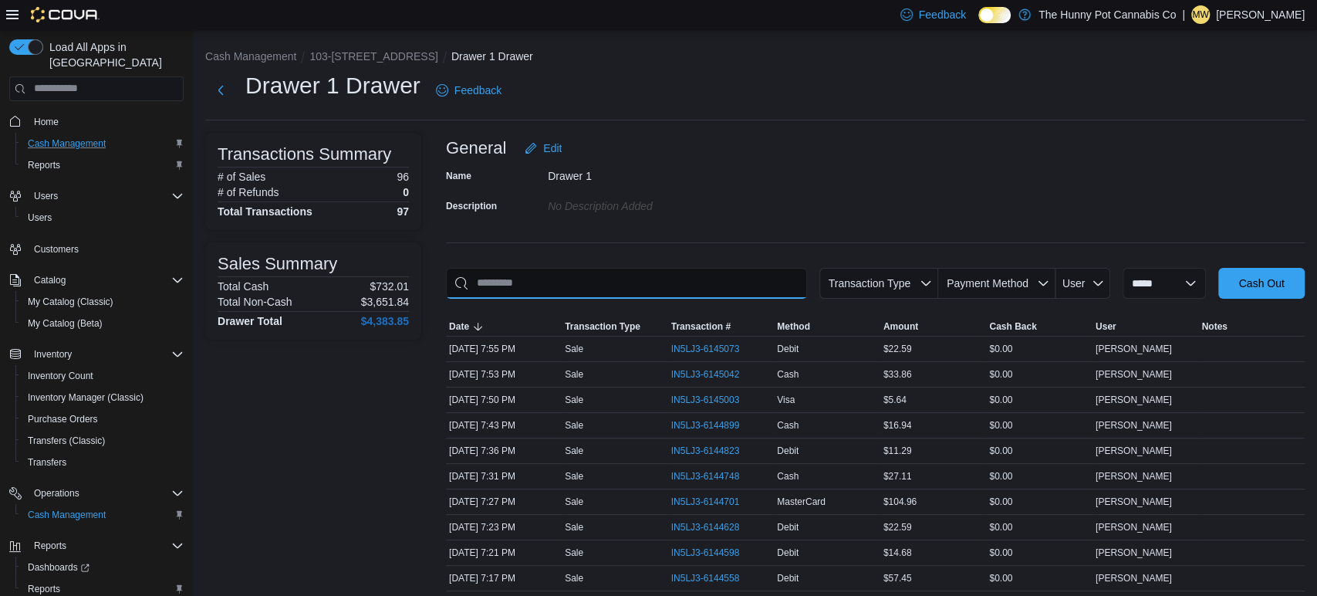
click at [777, 282] on input "This is a search bar. As you type, the results lower in the page will automatic…" at bounding box center [626, 283] width 361 height 31
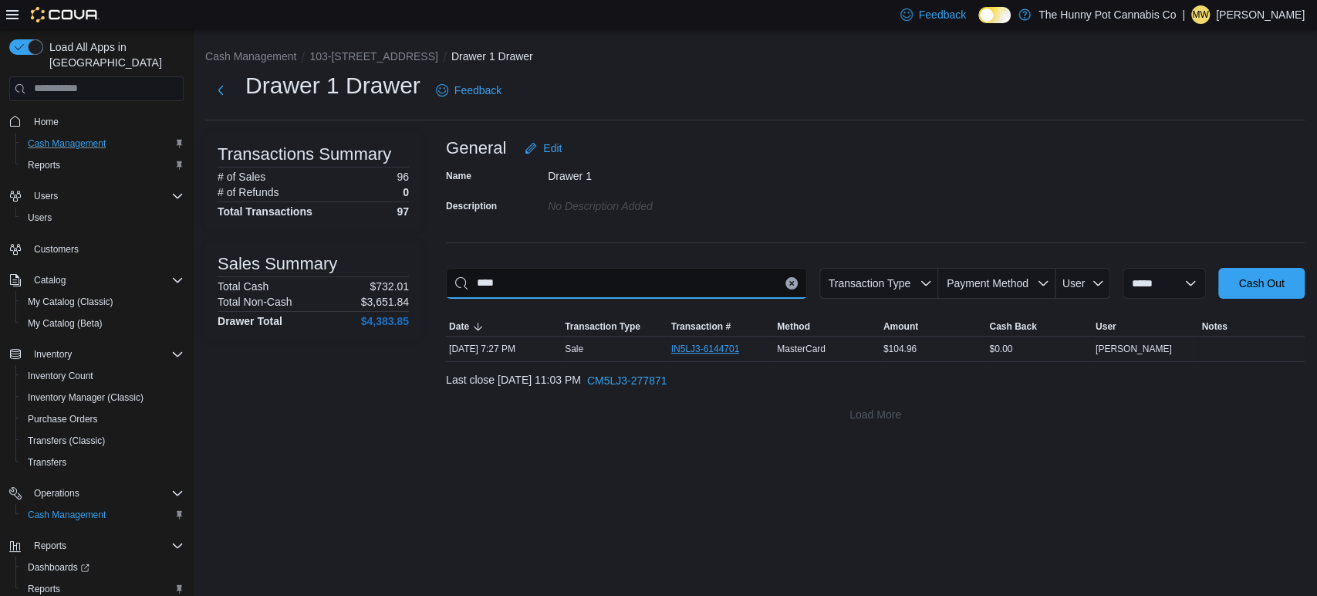
type input "****"
click at [728, 348] on span "IN5LJ3-6144701" at bounding box center [705, 349] width 69 height 12
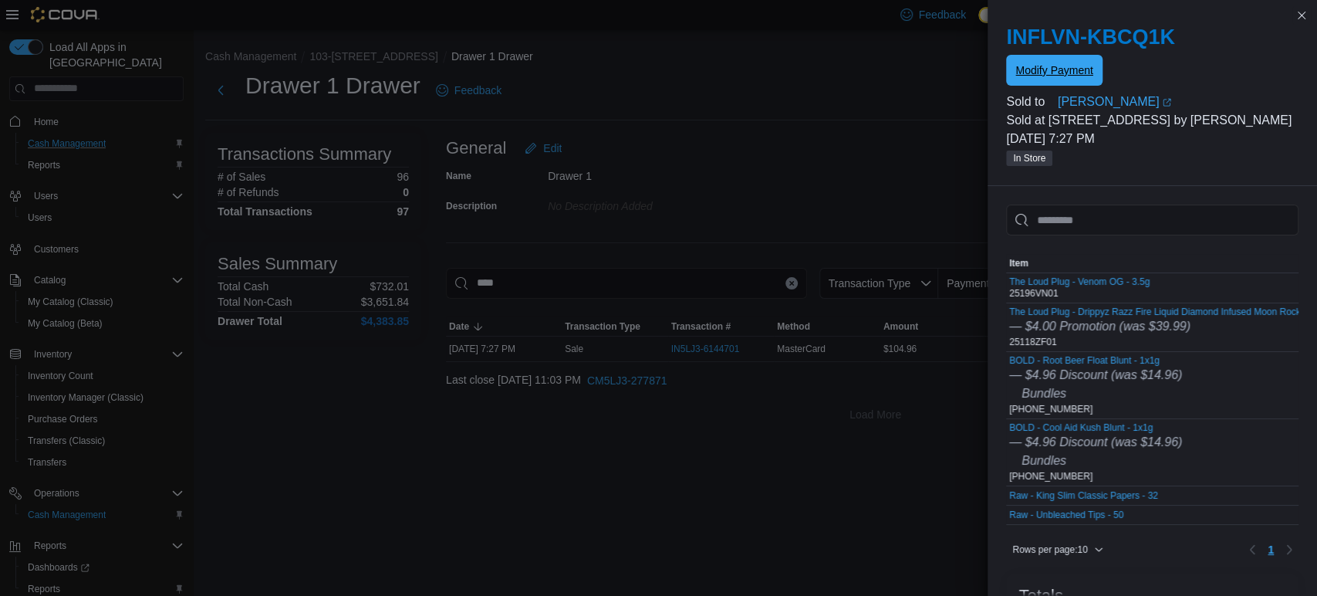
click at [1029, 66] on span "Modify Payment" at bounding box center [1053, 69] width 77 height 15
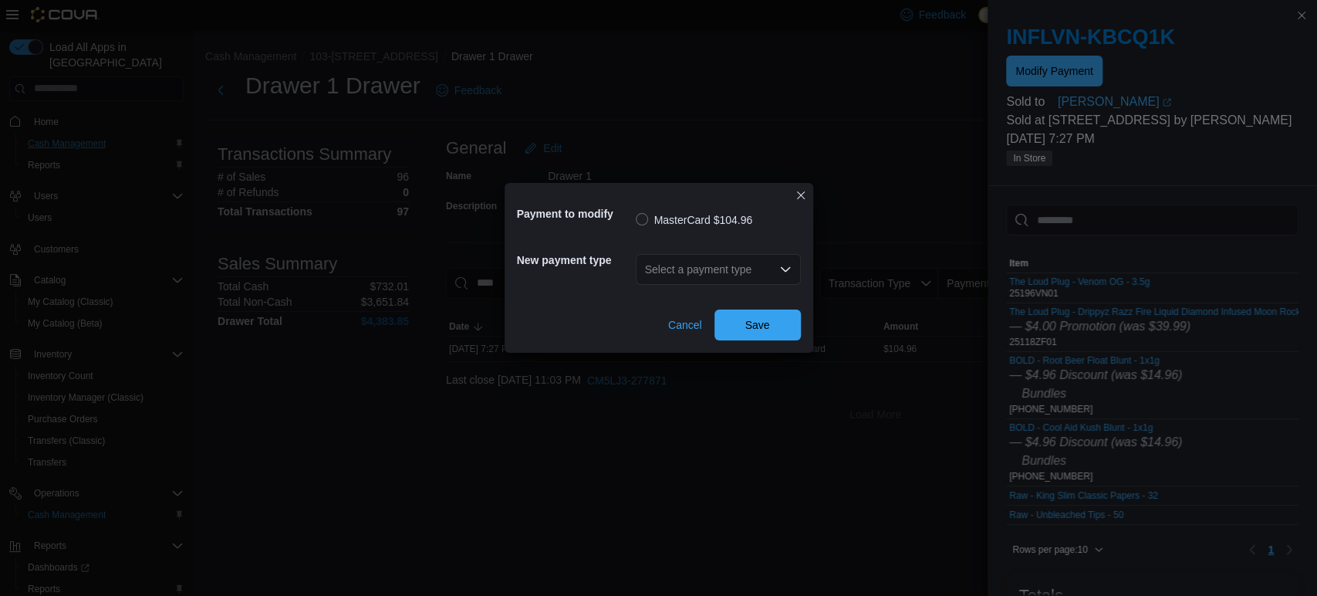
click at [758, 271] on div "Select a payment type" at bounding box center [718, 269] width 165 height 31
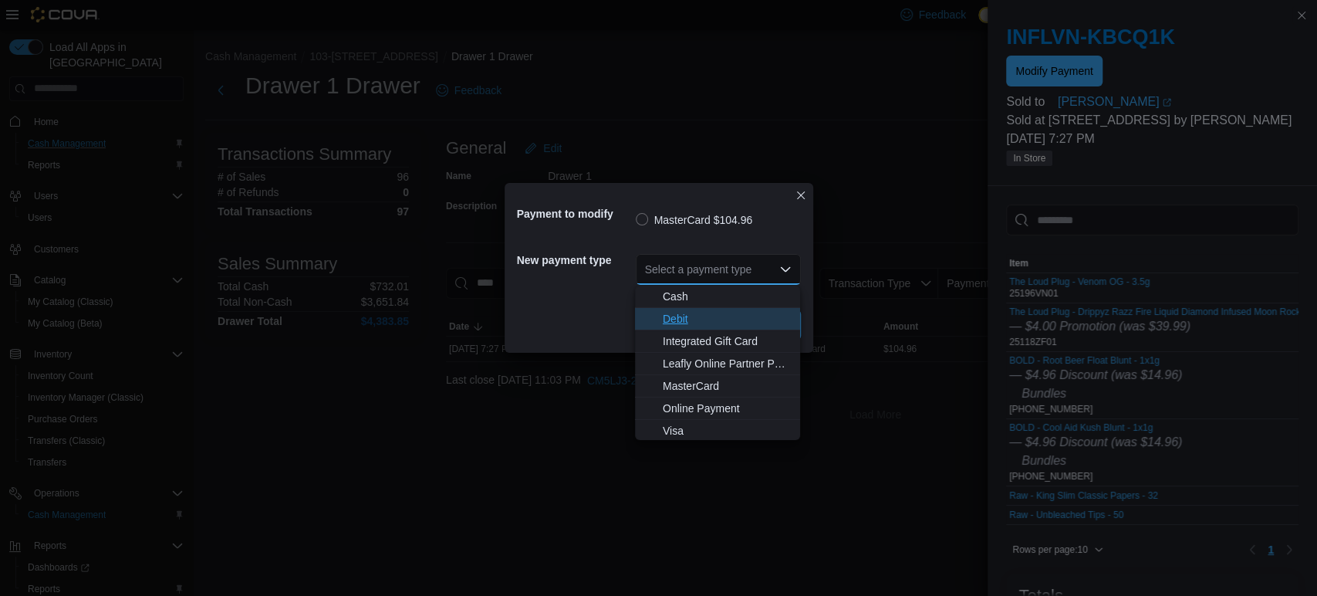
click at [681, 321] on span "Debit" at bounding box center [727, 318] width 128 height 15
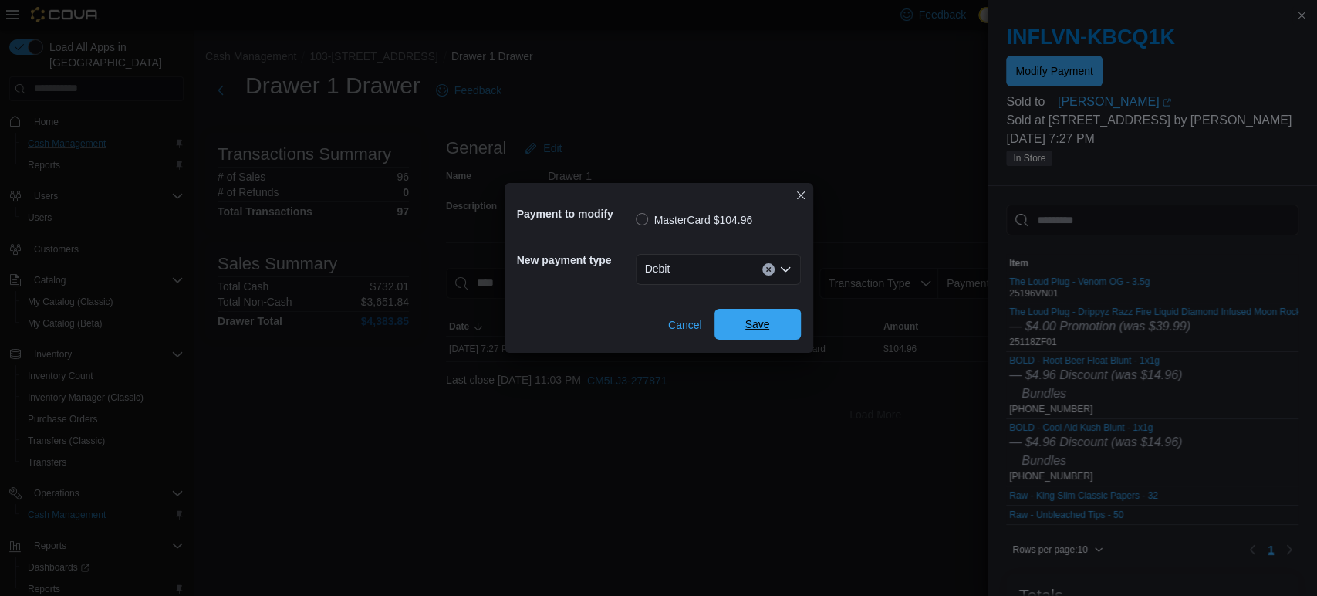
click at [731, 329] on span "Save" at bounding box center [758, 324] width 68 height 31
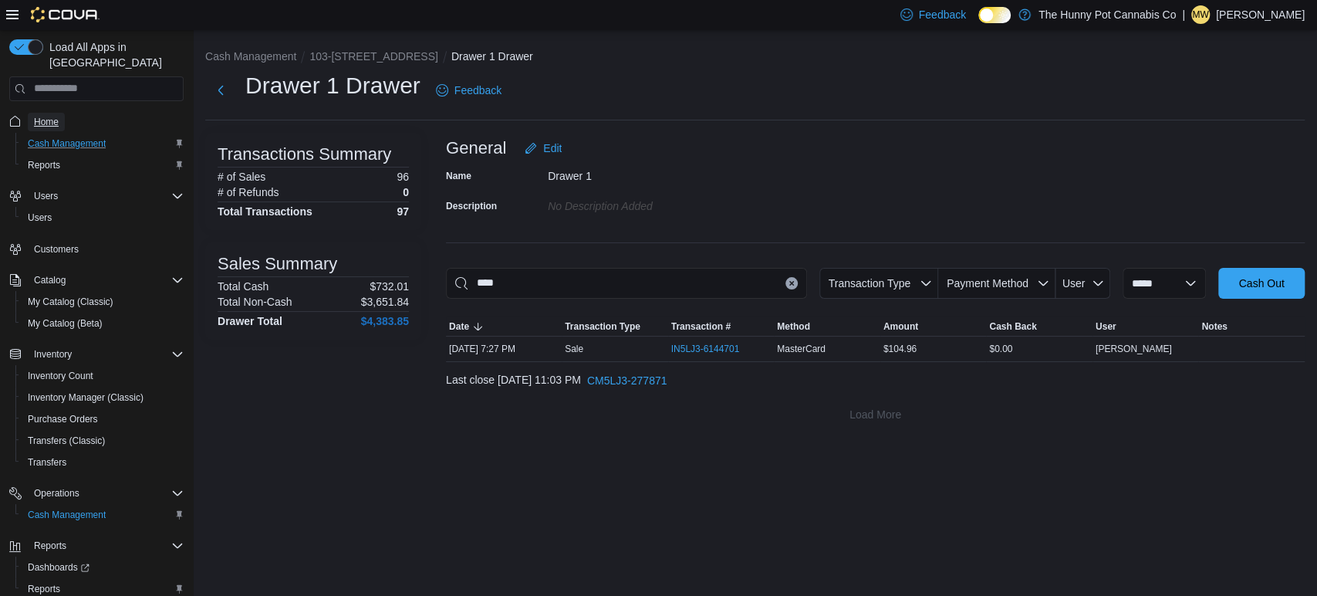
click at [48, 116] on span "Home" at bounding box center [46, 122] width 25 height 12
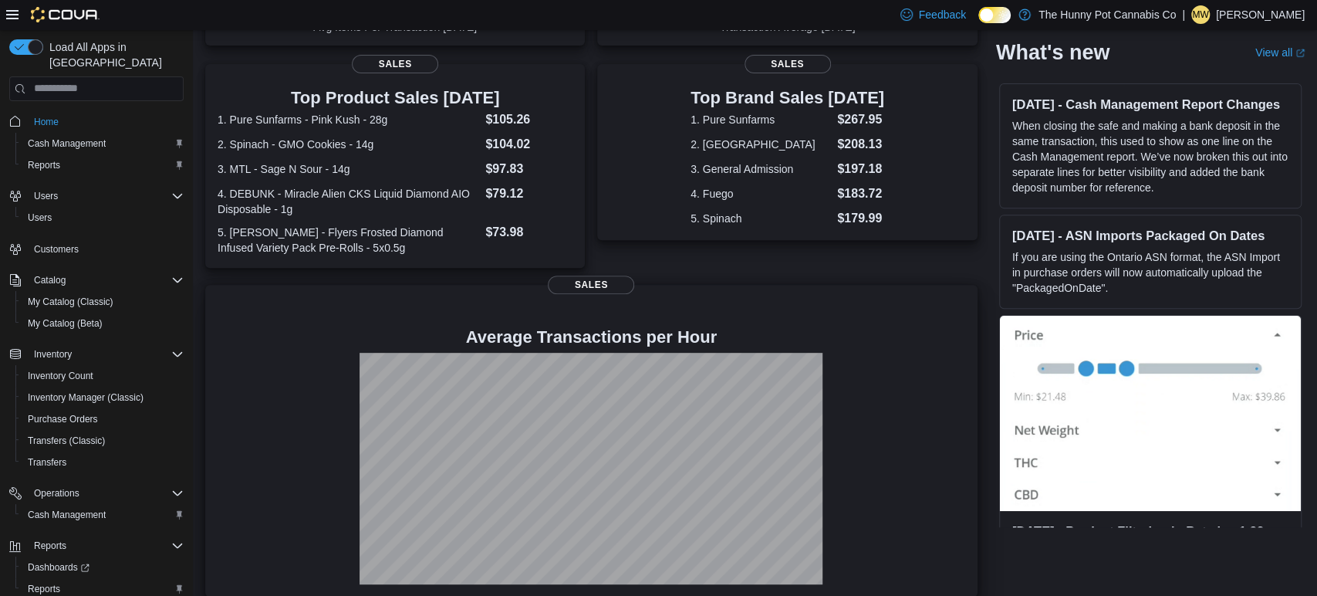
scroll to position [304, 0]
